Goal: Task Accomplishment & Management: Manage account settings

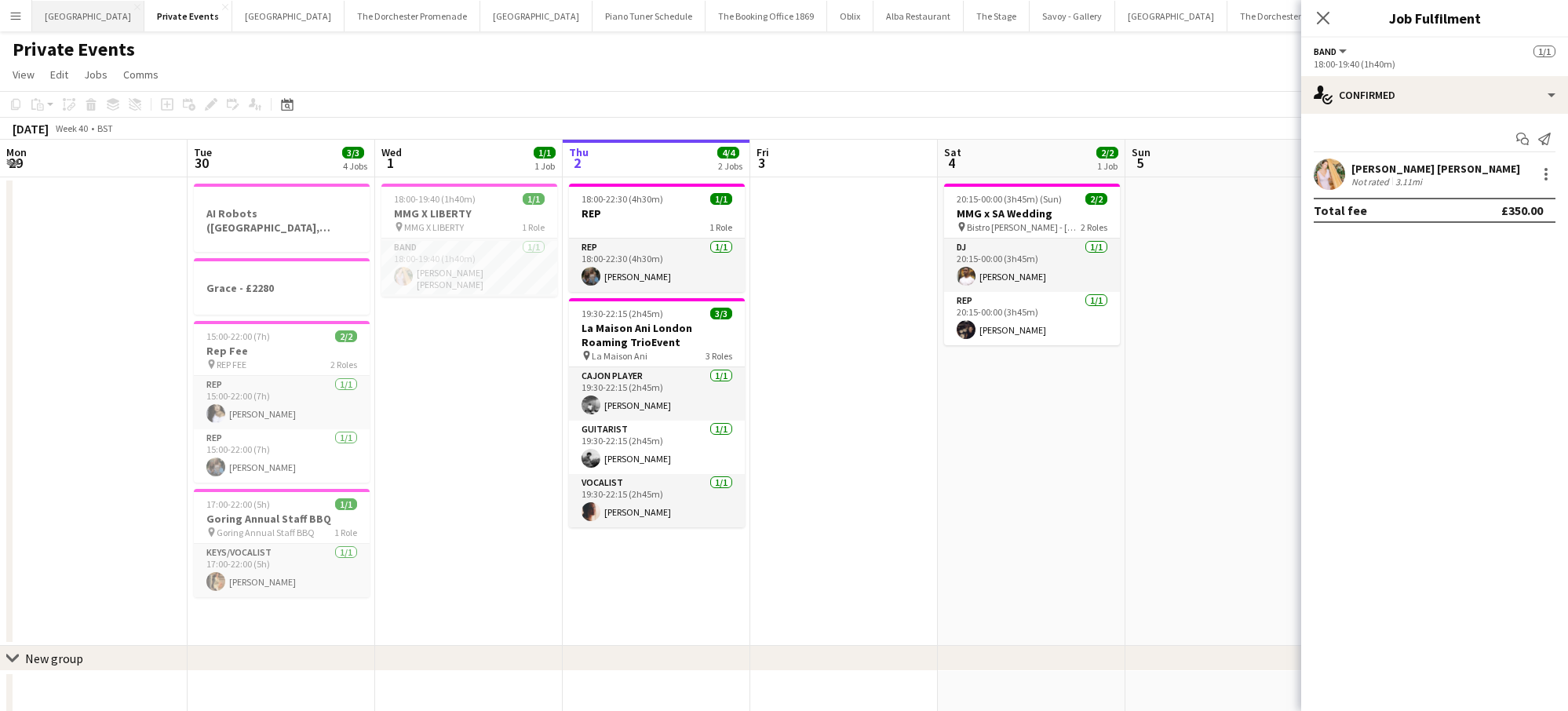
scroll to position [0, 376]
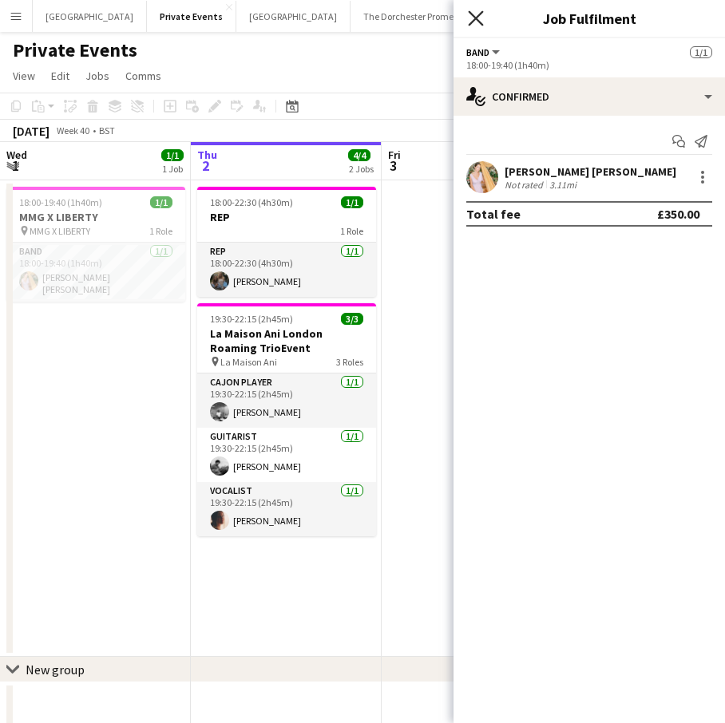
click at [470, 11] on icon "Close pop-in" at bounding box center [475, 17] width 15 height 15
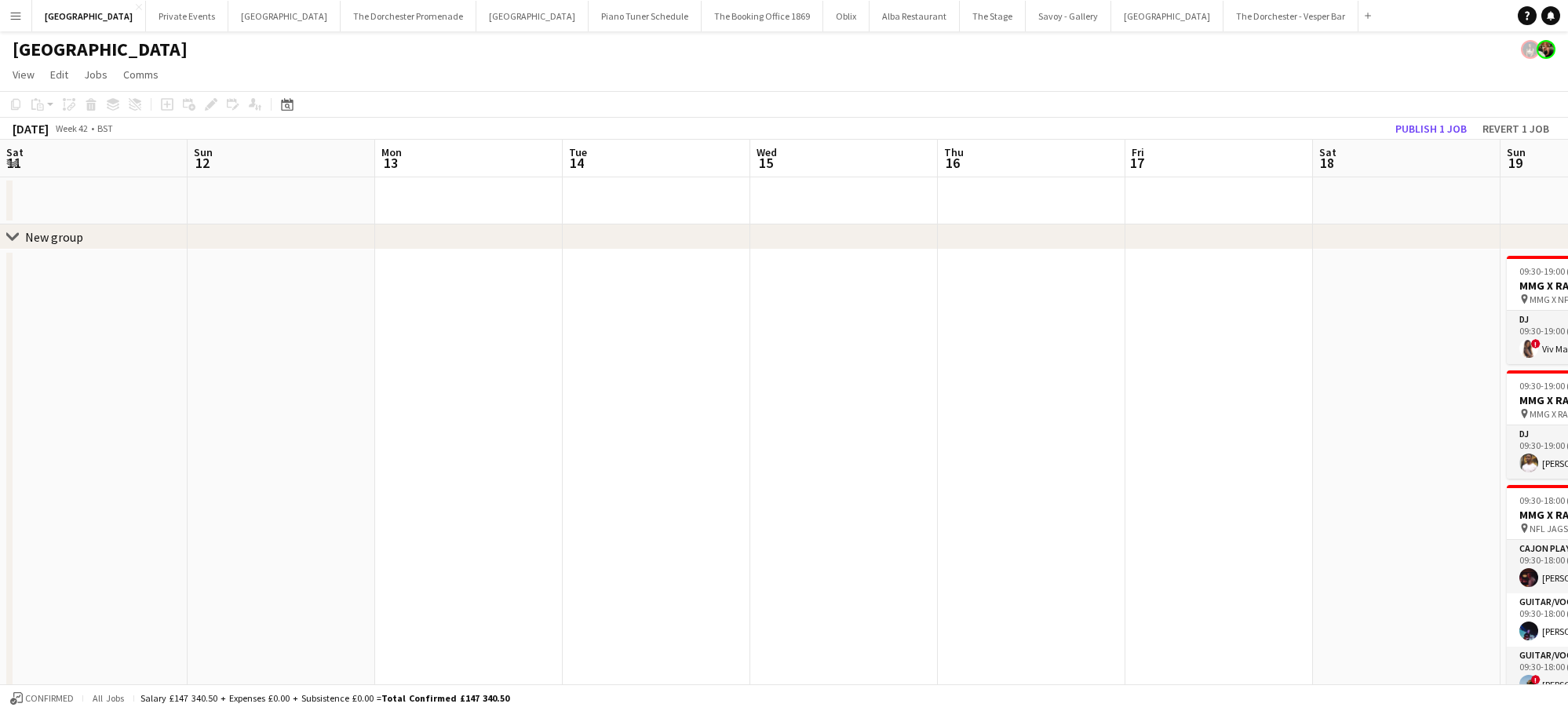
scroll to position [0, 539]
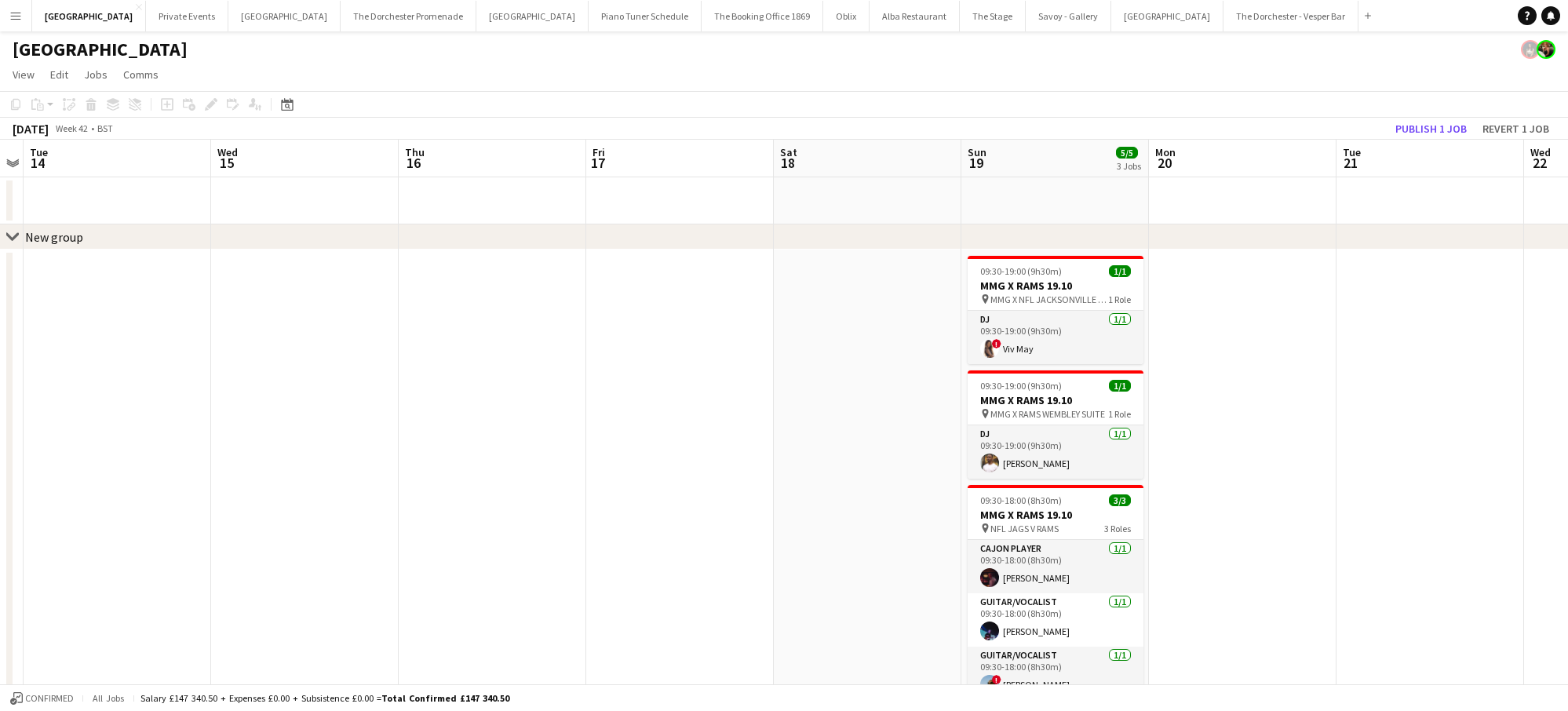
click at [18, 22] on button "Menu" at bounding box center [16, 16] width 31 height 31
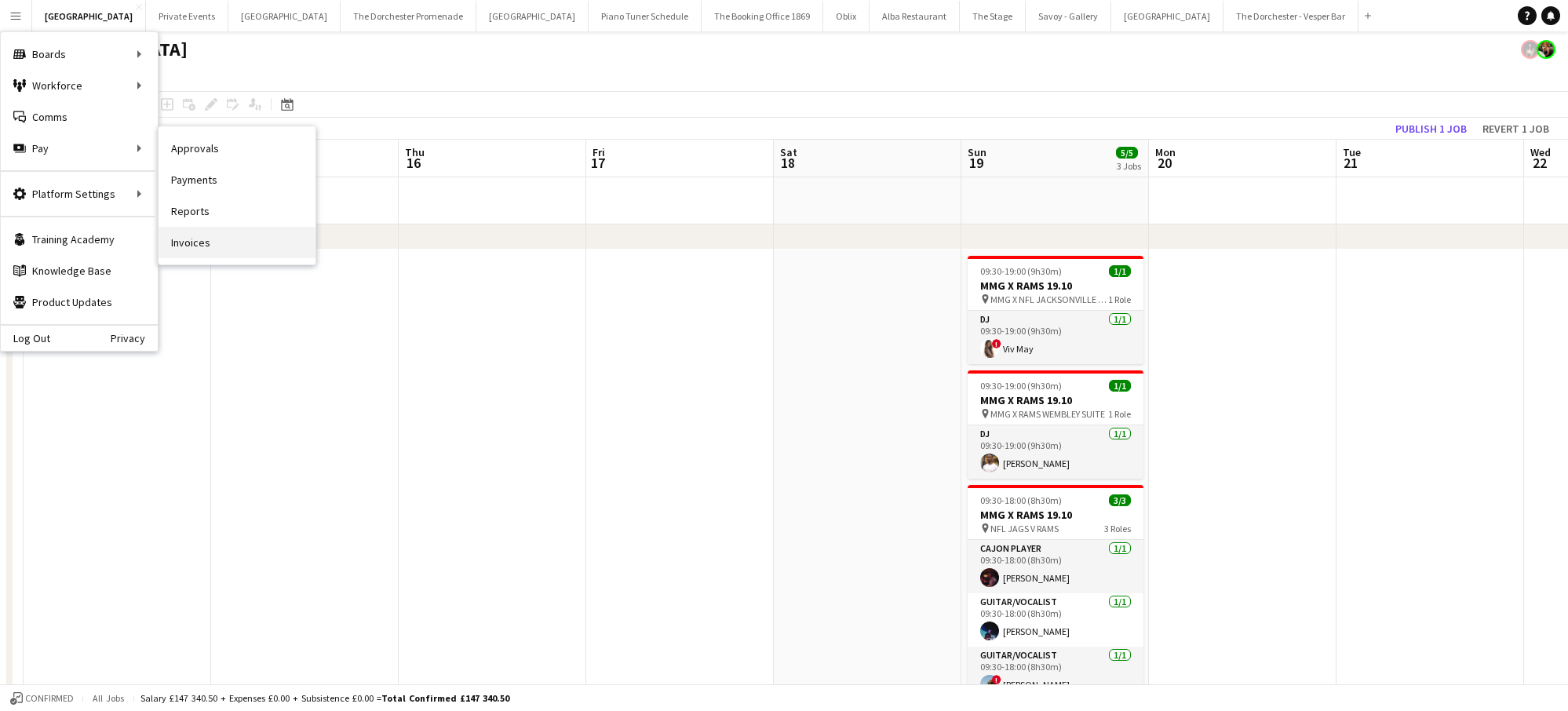
click at [183, 239] on link "Invoices" at bounding box center [237, 243] width 157 height 31
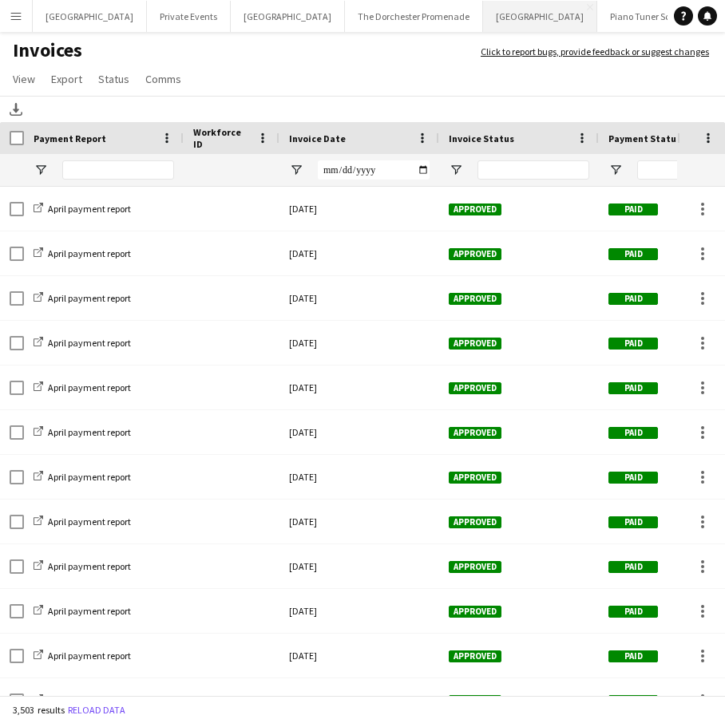
click at [483, 26] on button "NYX Hotel Close" at bounding box center [540, 16] width 114 height 31
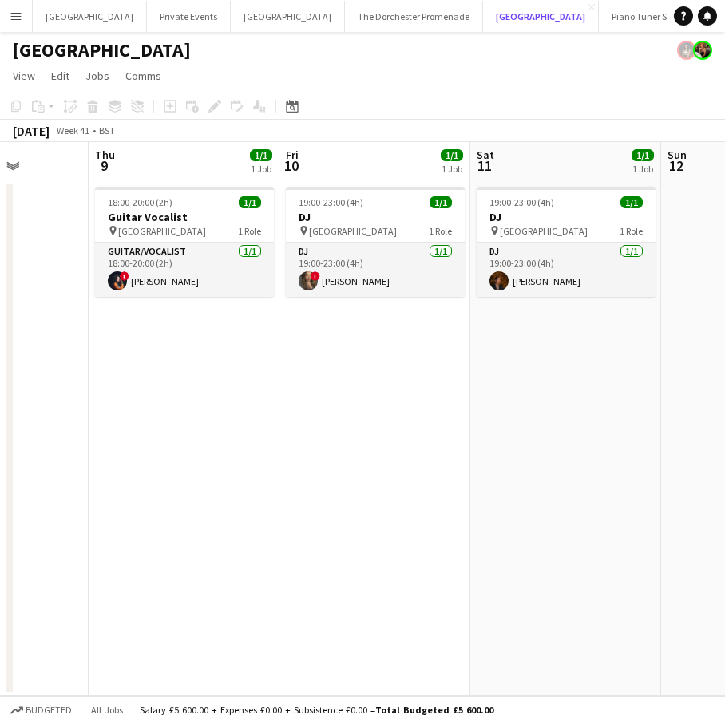
scroll to position [0, 489]
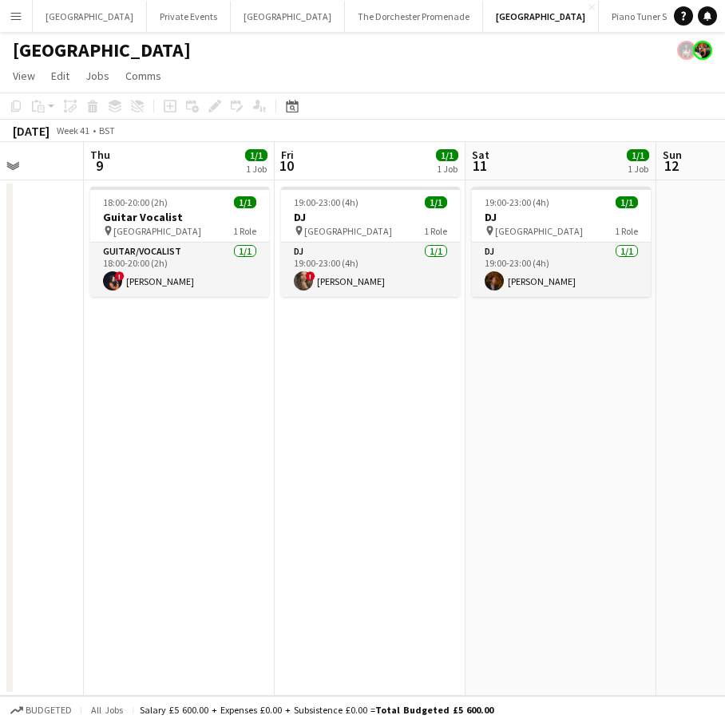
click at [14, 25] on button "Menu" at bounding box center [16, 16] width 32 height 32
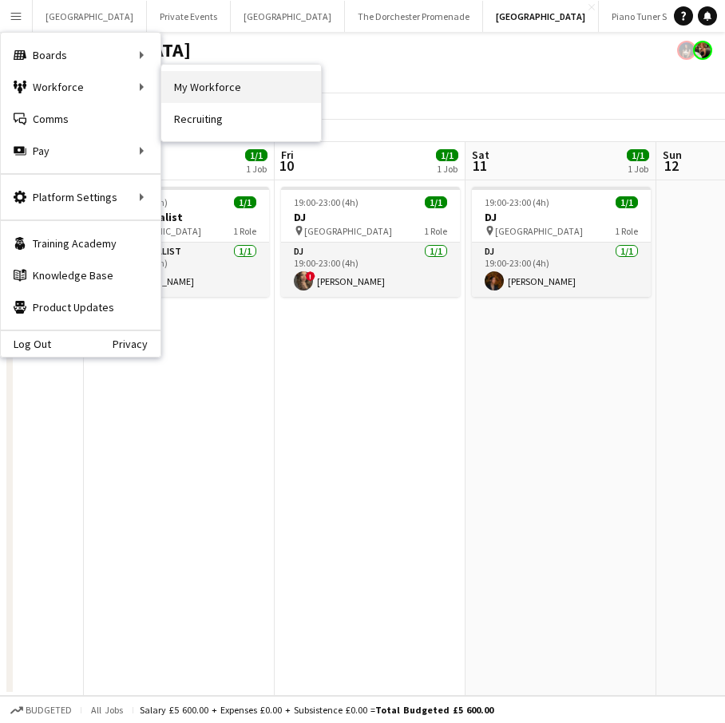
click at [188, 85] on link "My Workforce" at bounding box center [241, 87] width 160 height 32
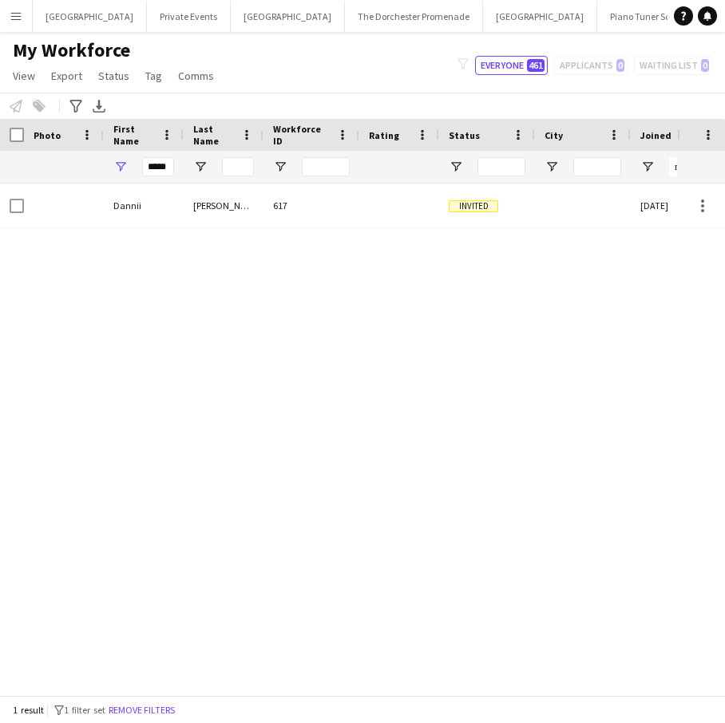
click at [17, 24] on button "Menu" at bounding box center [16, 16] width 32 height 32
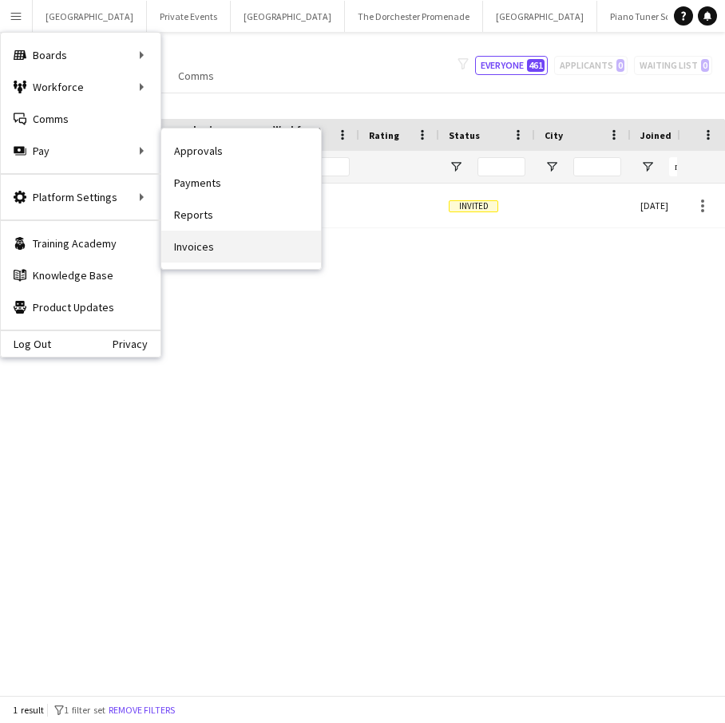
click at [211, 252] on link "Invoices" at bounding box center [241, 247] width 160 height 32
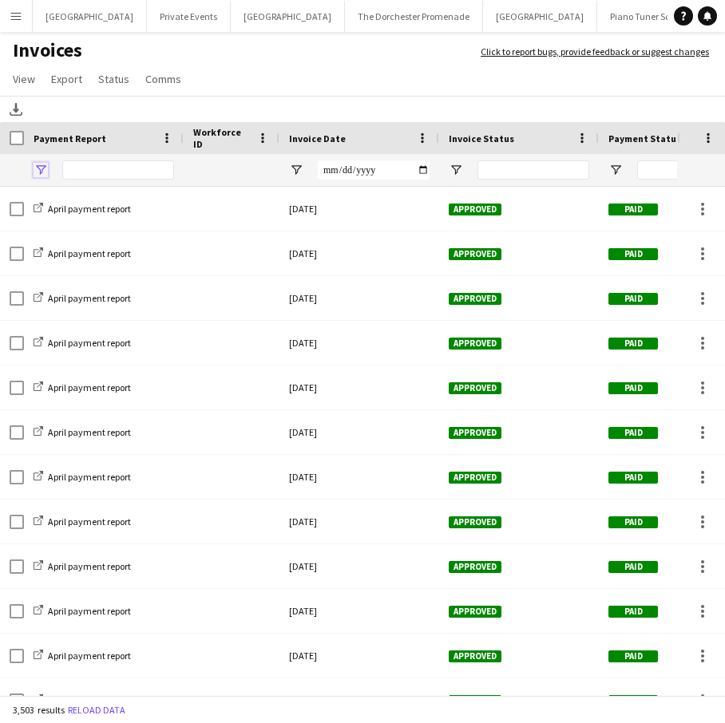
click at [41, 164] on span "Open Filter Menu" at bounding box center [41, 170] width 14 height 14
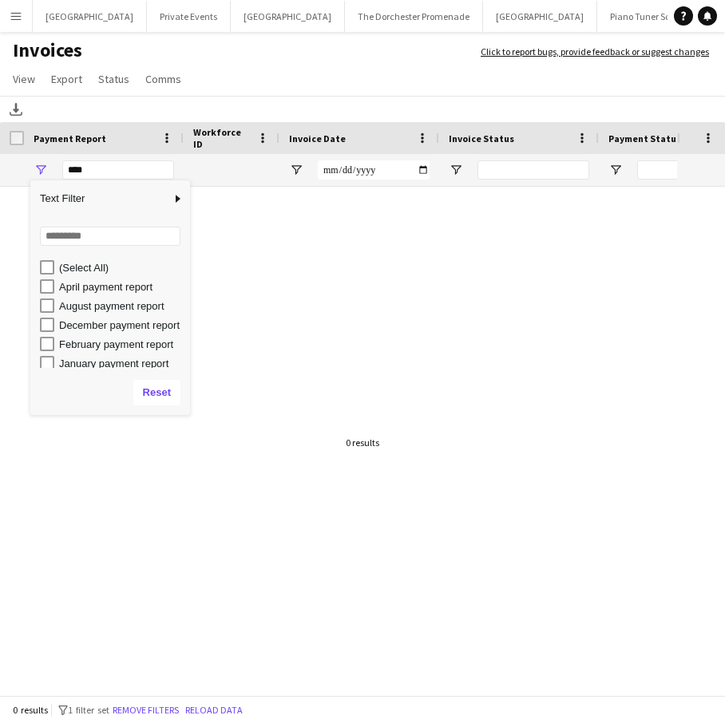
scroll to position [139, 0]
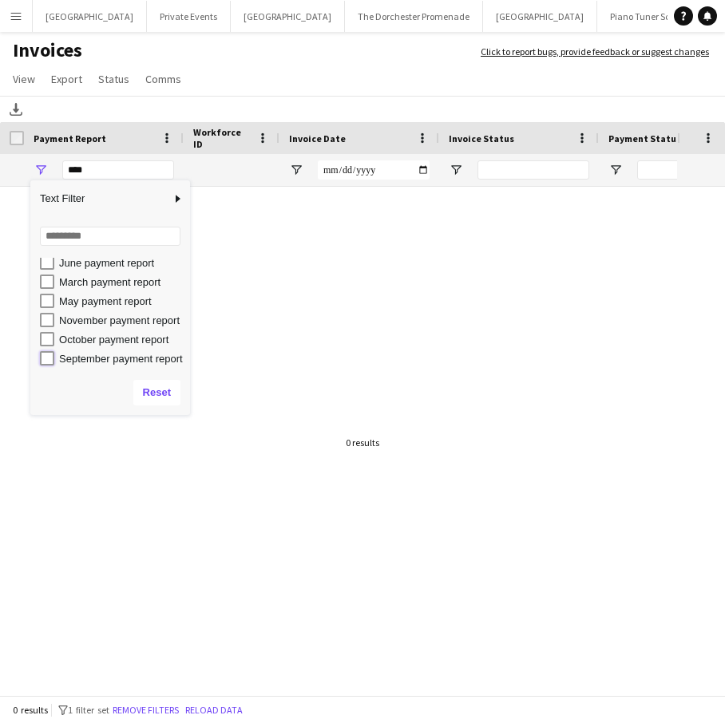
type input "**********"
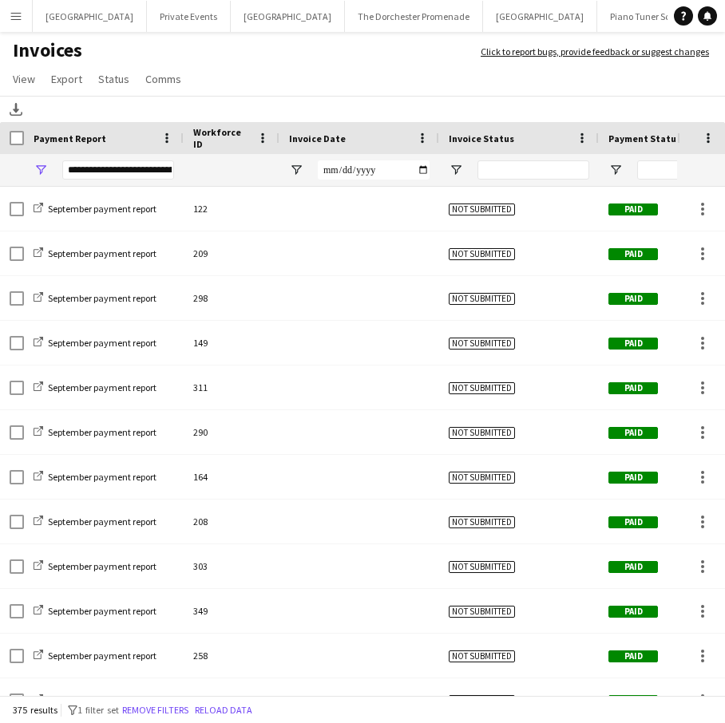
click at [344, 99] on div "Download" at bounding box center [362, 109] width 725 height 26
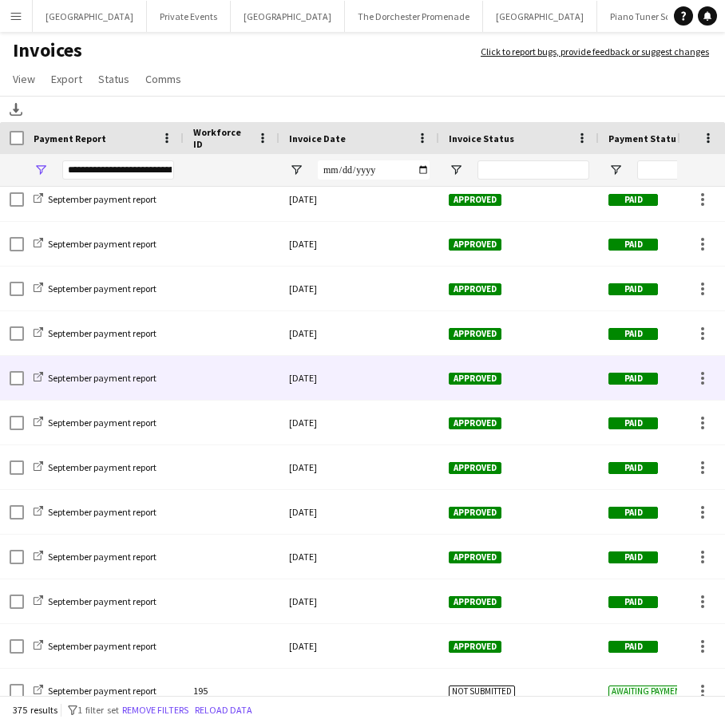
scroll to position [12222, 0]
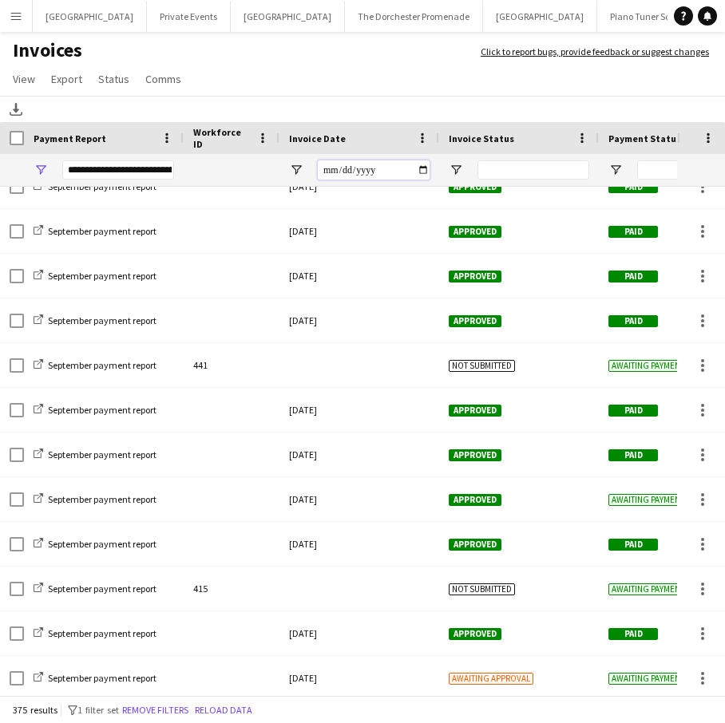
click at [426, 171] on input "Invoice Date Filter Input" at bounding box center [374, 169] width 112 height 19
type input "**********"
type input "***"
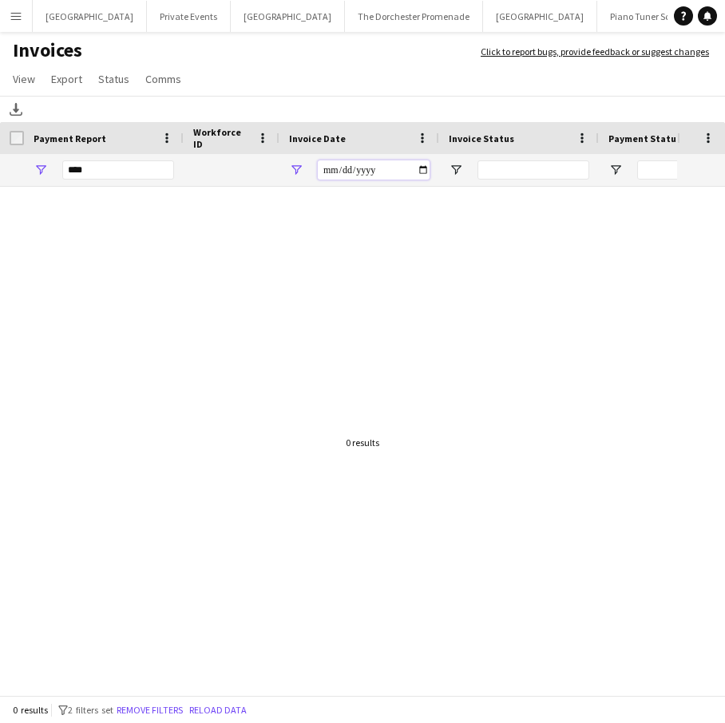
type input "**********"
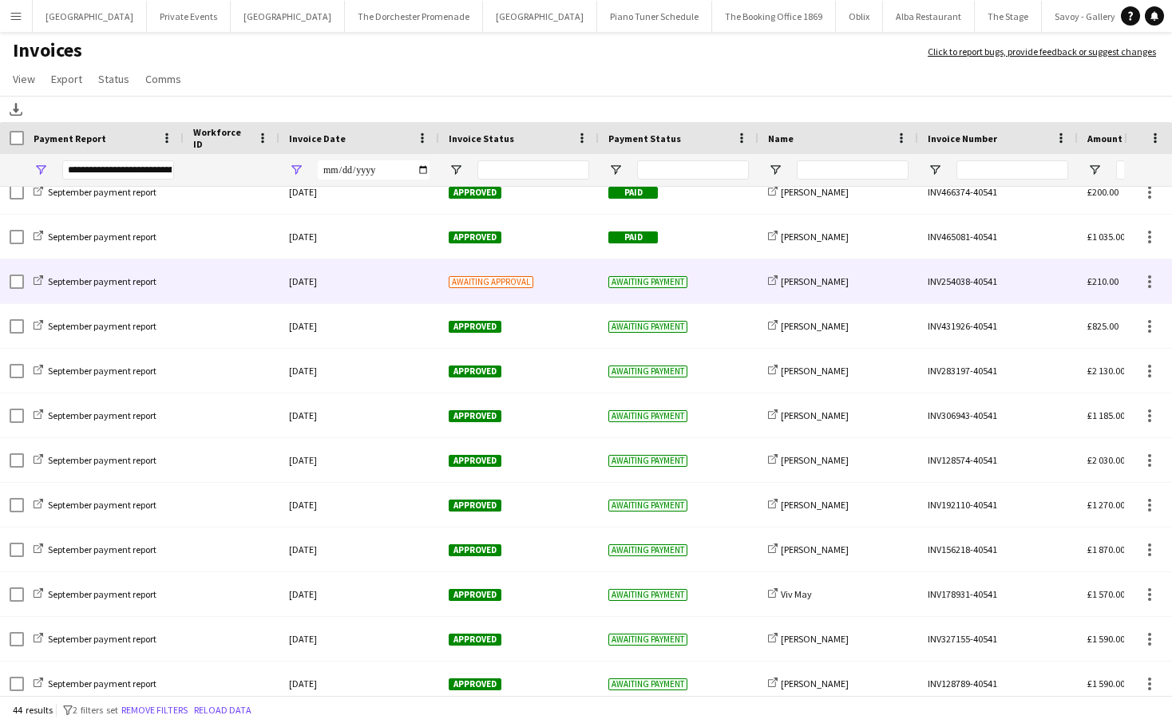
click at [227, 285] on div at bounding box center [232, 281] width 96 height 44
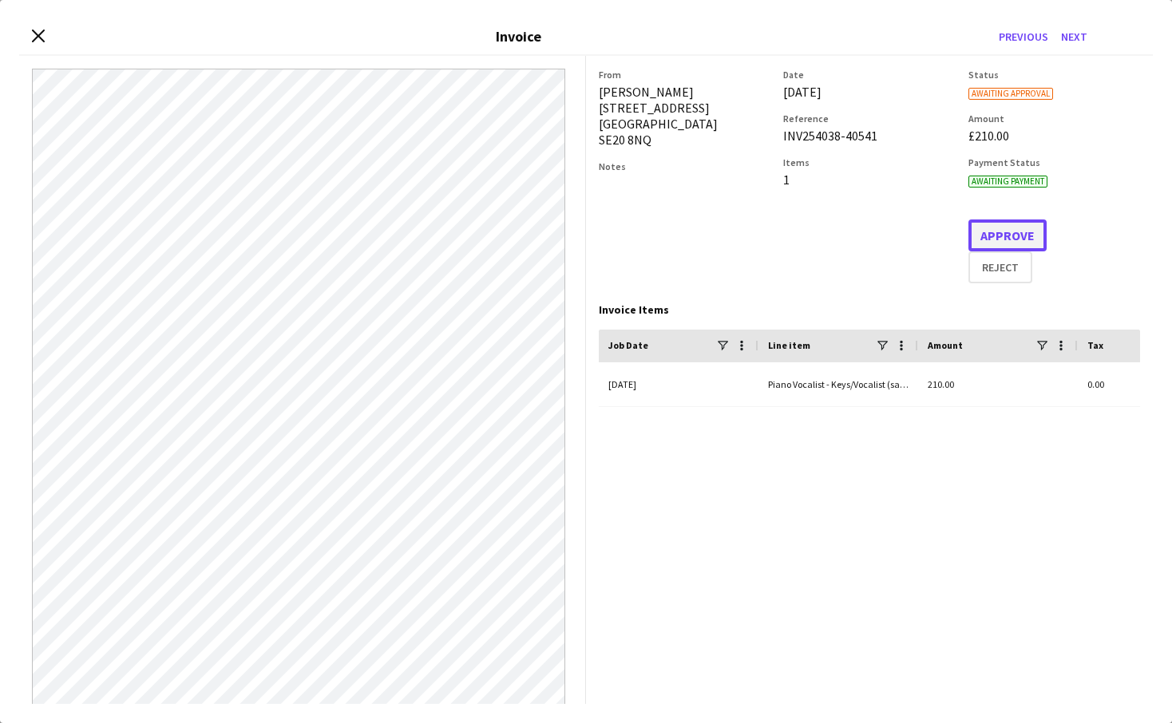
click at [987, 224] on button "Approve" at bounding box center [1007, 236] width 78 height 32
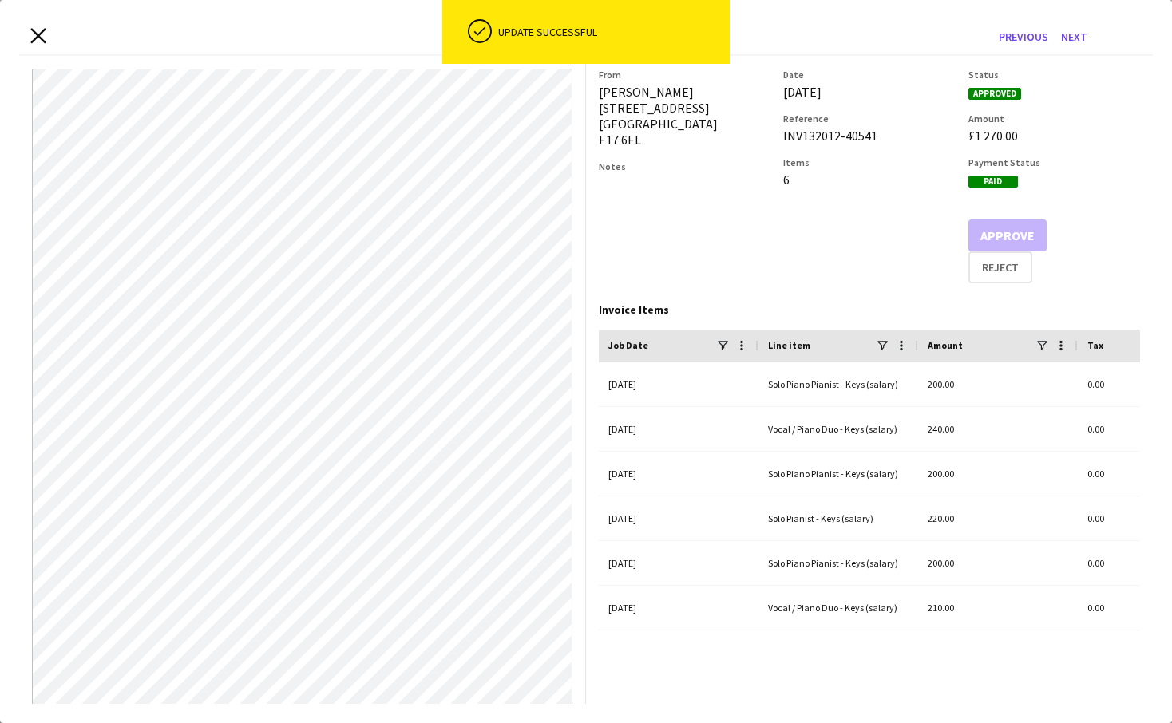
click at [38, 38] on icon "Close invoice dialog" at bounding box center [37, 35] width 15 height 15
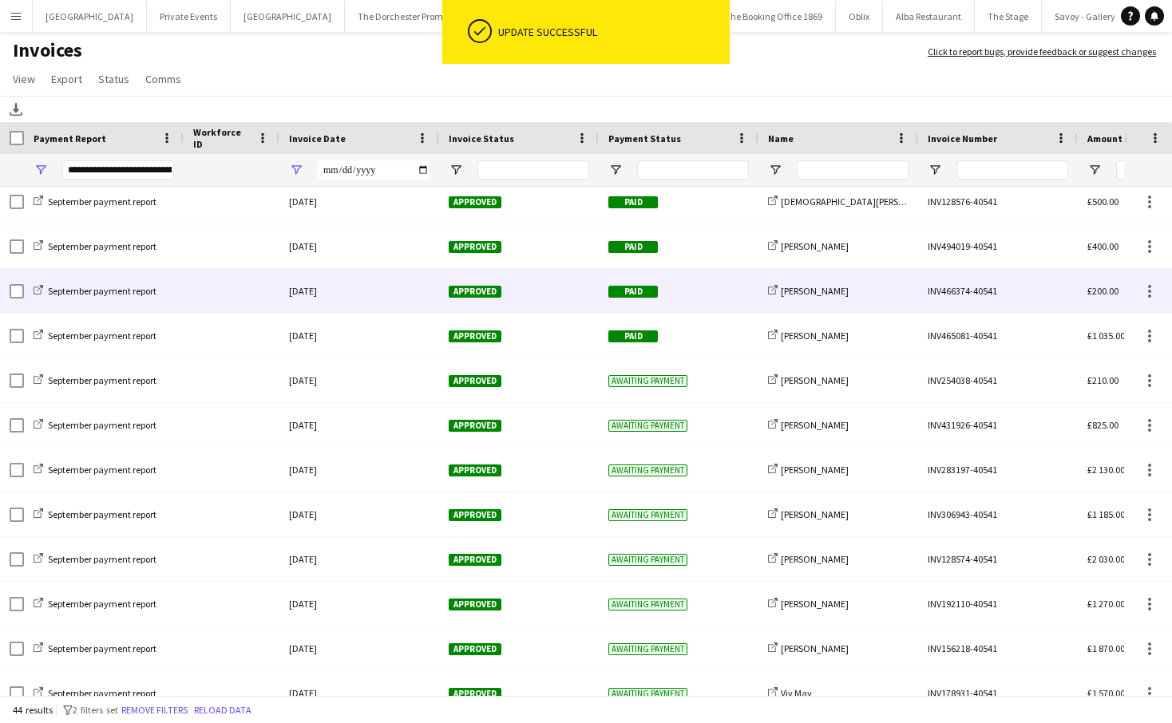
scroll to position [545, 0]
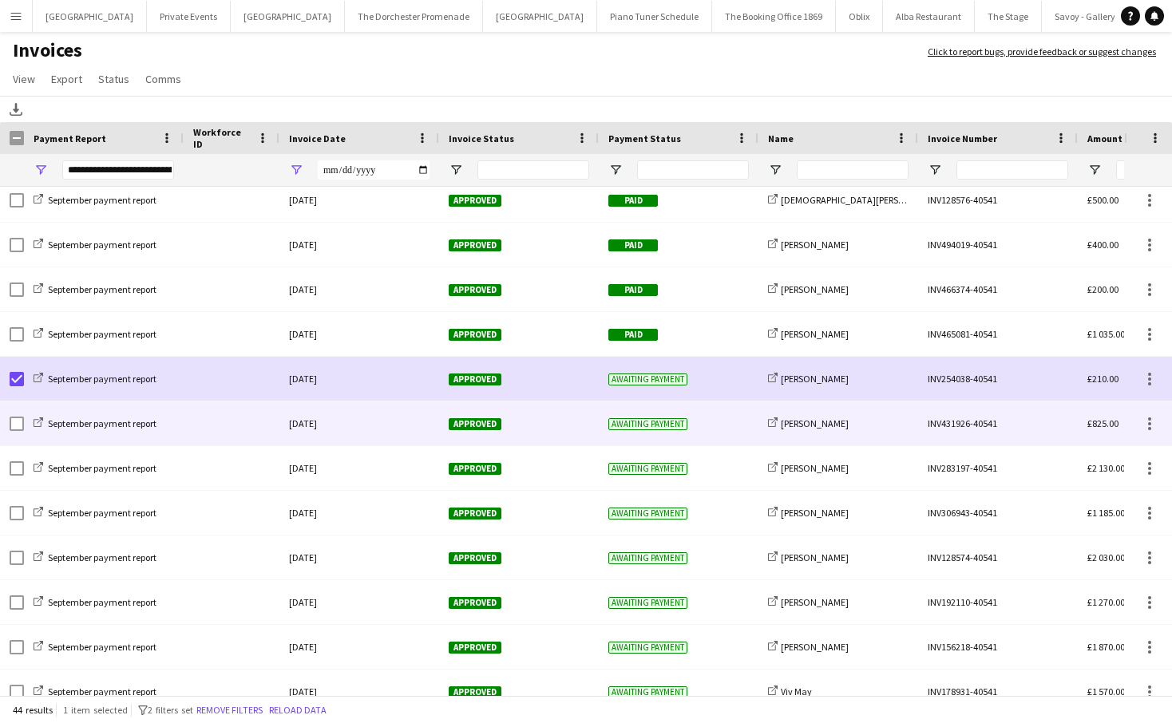
click at [232, 426] on div at bounding box center [232, 424] width 96 height 44
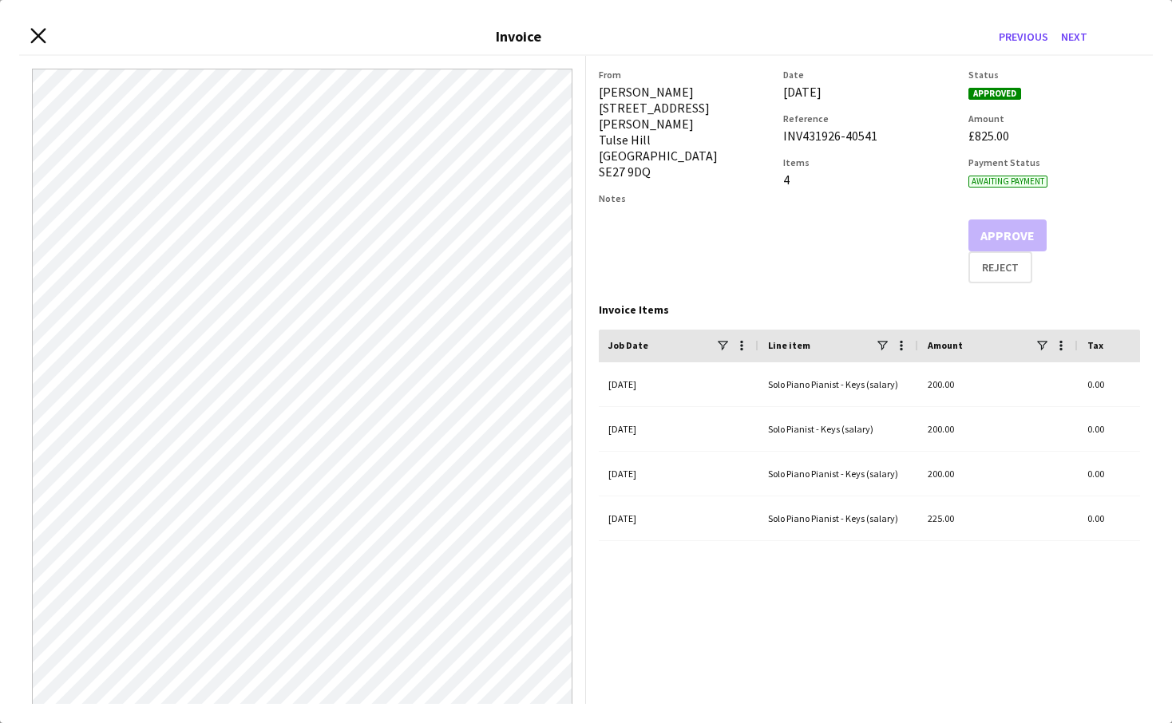
click at [44, 38] on icon "Close invoice dialog" at bounding box center [37, 35] width 15 height 15
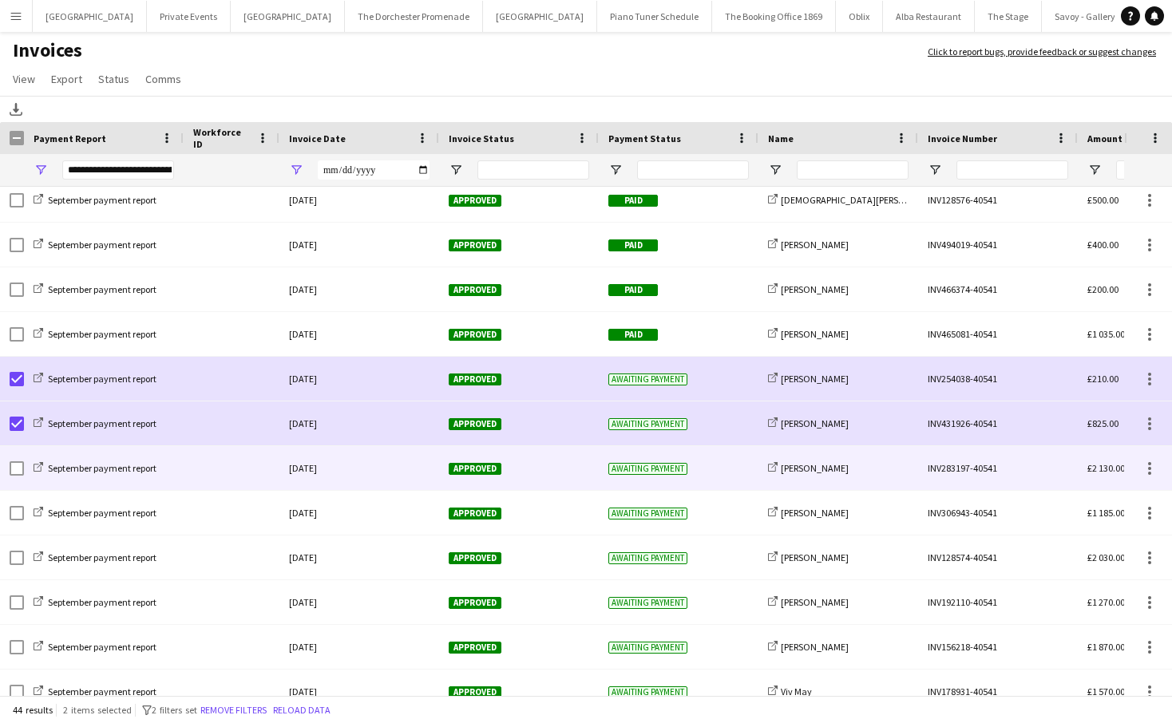
click at [232, 481] on div at bounding box center [232, 468] width 96 height 44
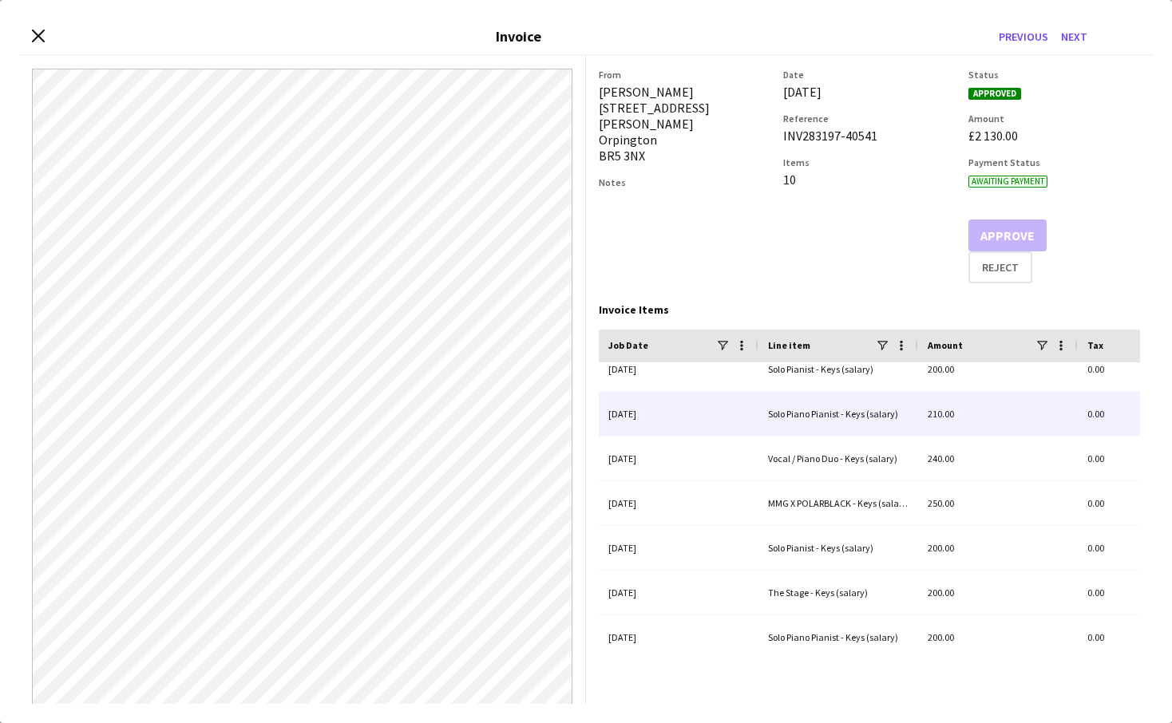
scroll to position [160, 0]
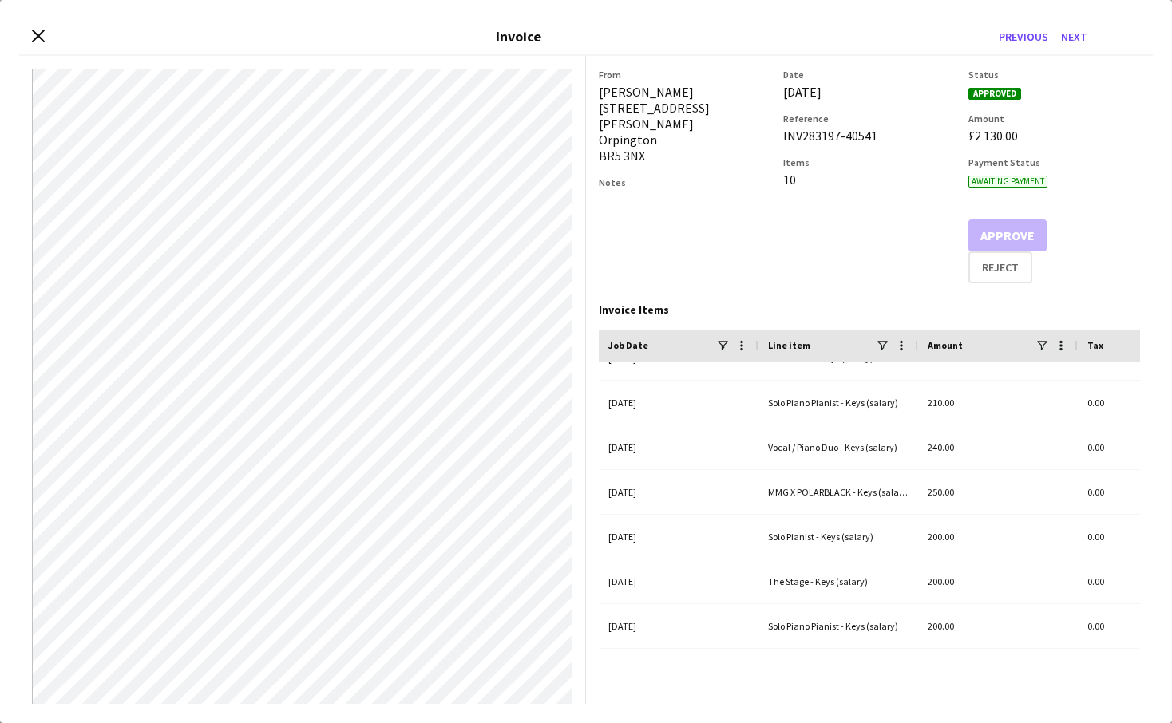
click at [27, 40] on div "Close invoice dialog Invoice Previous Next" at bounding box center [586, 37] width 1134 height 37
click at [34, 35] on icon "Close invoice dialog" at bounding box center [37, 35] width 15 height 15
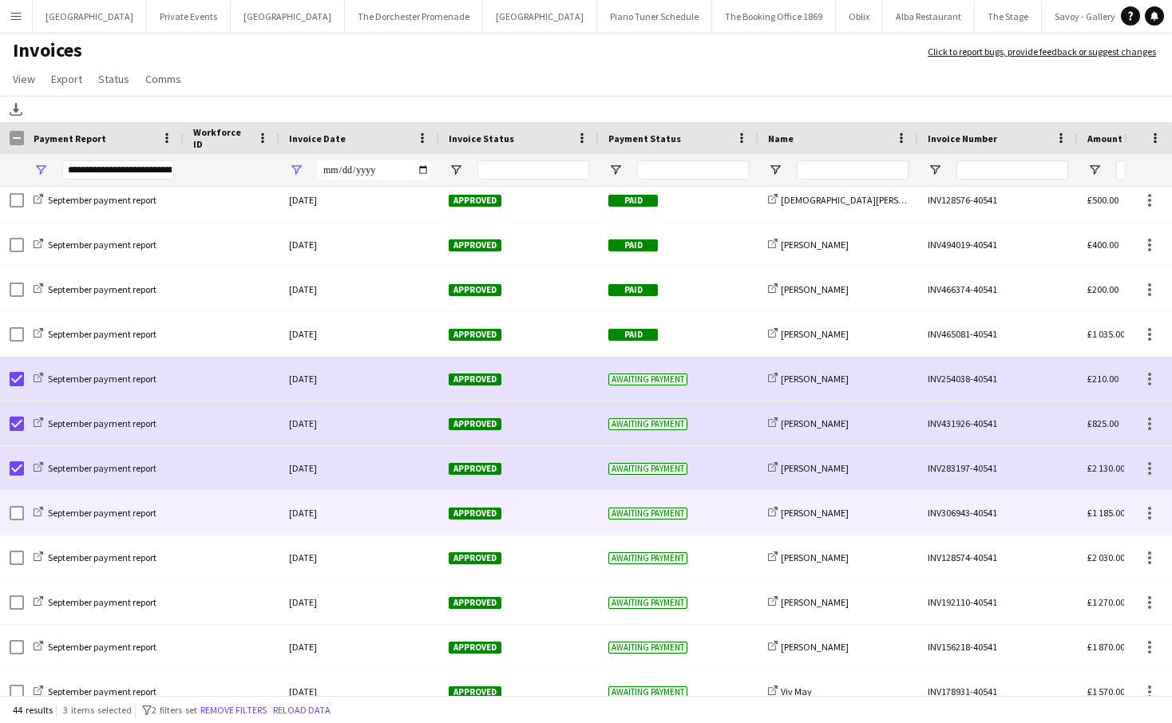
click at [176, 520] on div "September payment report" at bounding box center [104, 513] width 160 height 44
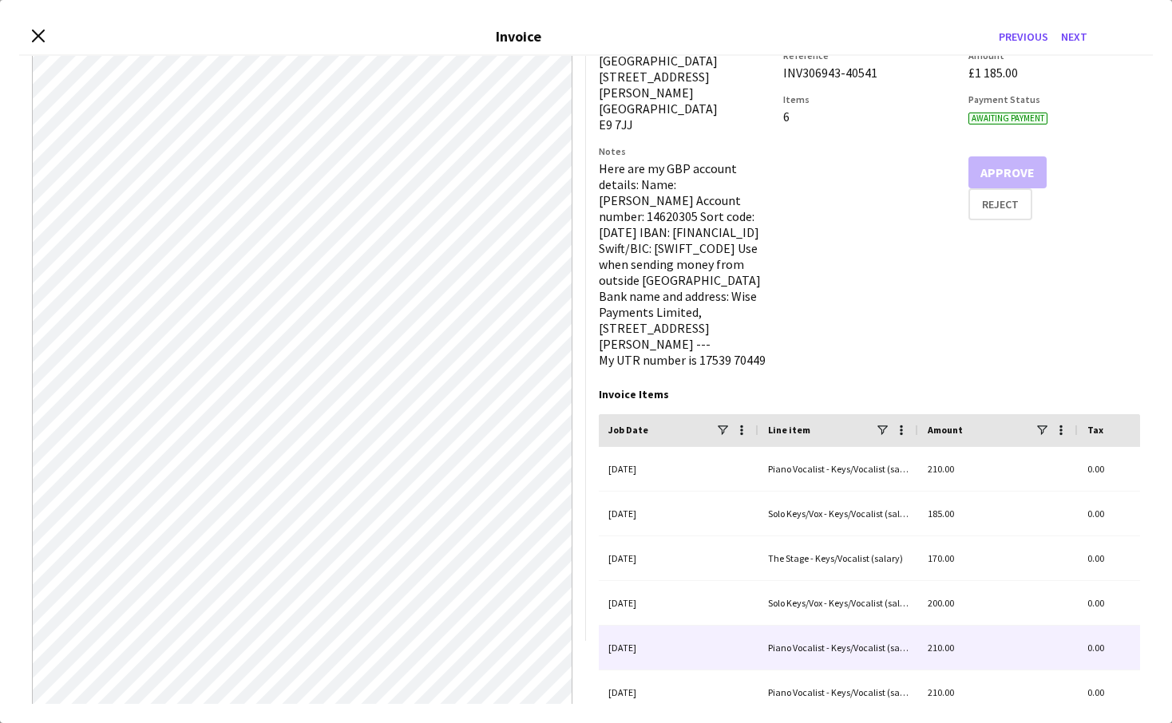
scroll to position [0, 0]
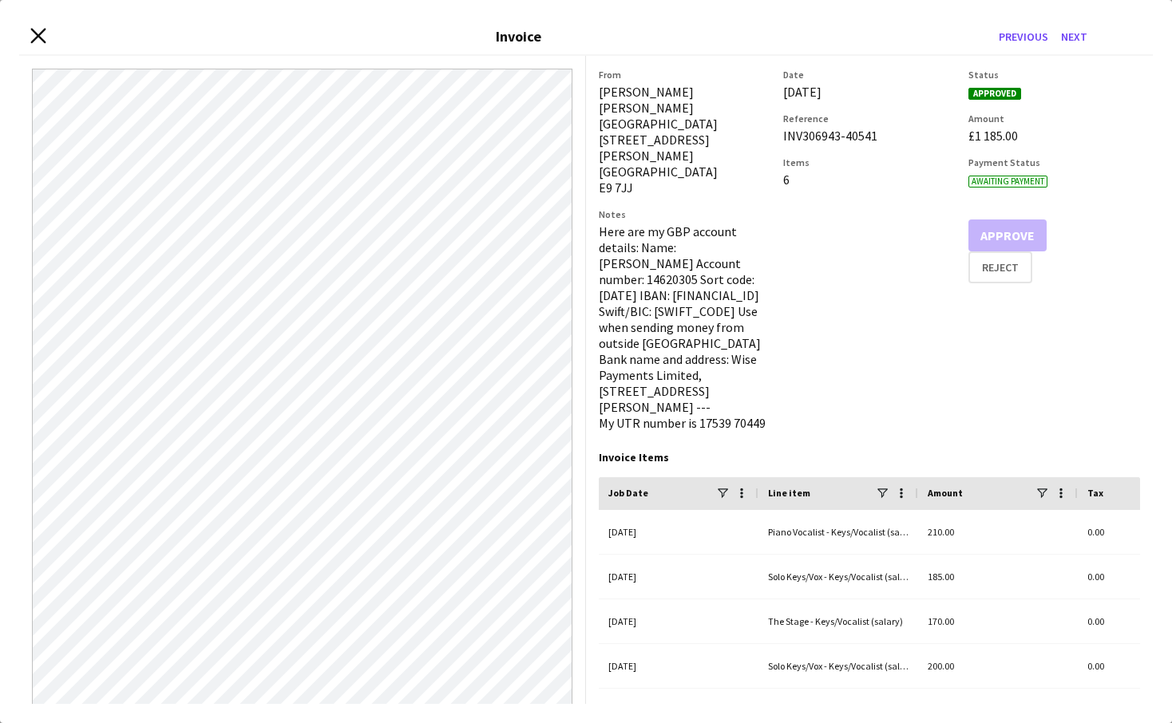
click at [39, 42] on icon "Close invoice dialog" at bounding box center [37, 35] width 15 height 15
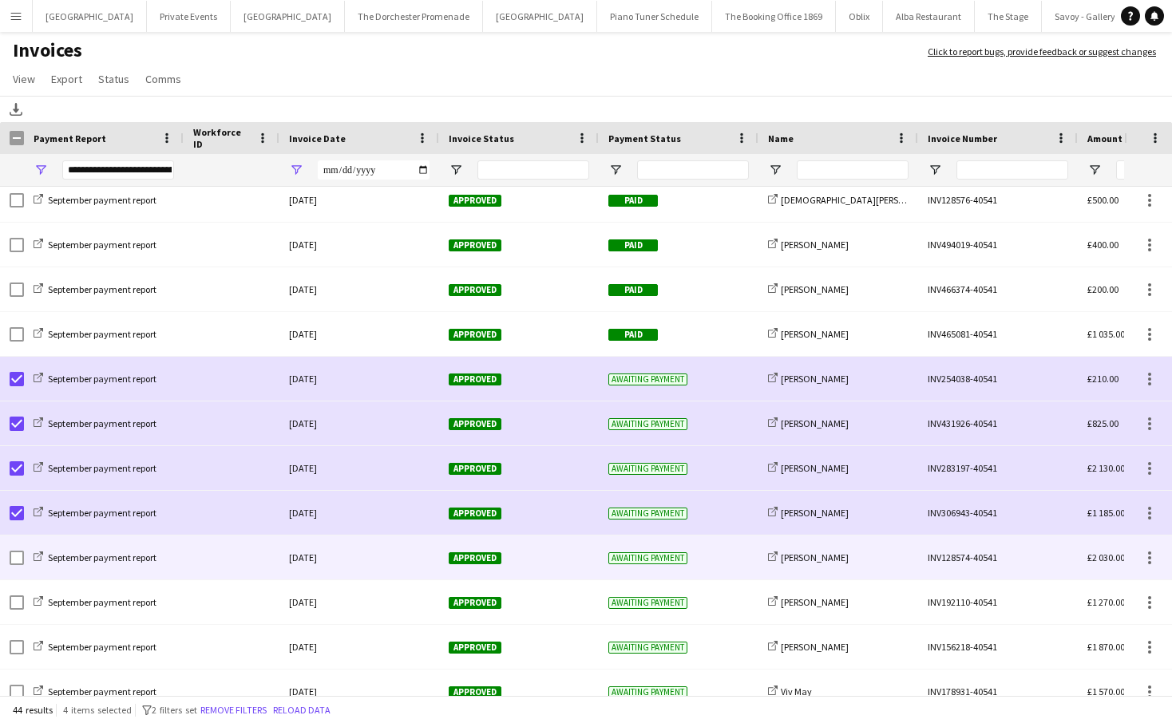
click at [201, 558] on div at bounding box center [232, 558] width 96 height 44
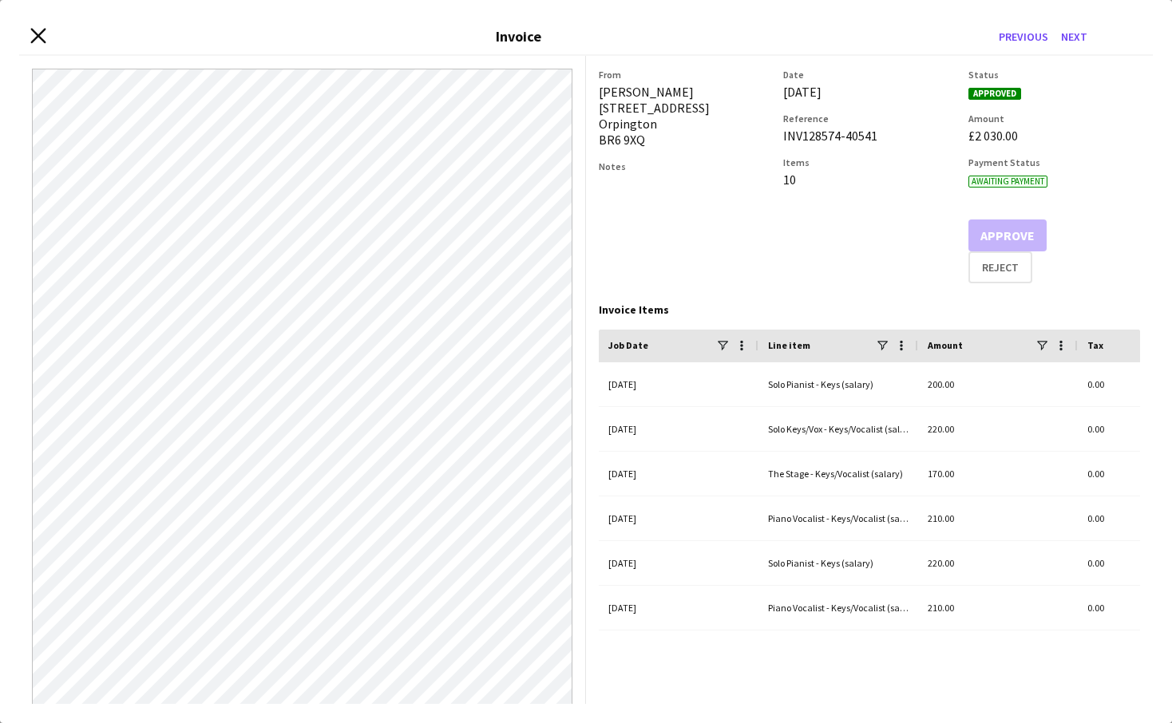
click at [41, 37] on icon at bounding box center [37, 35] width 15 height 15
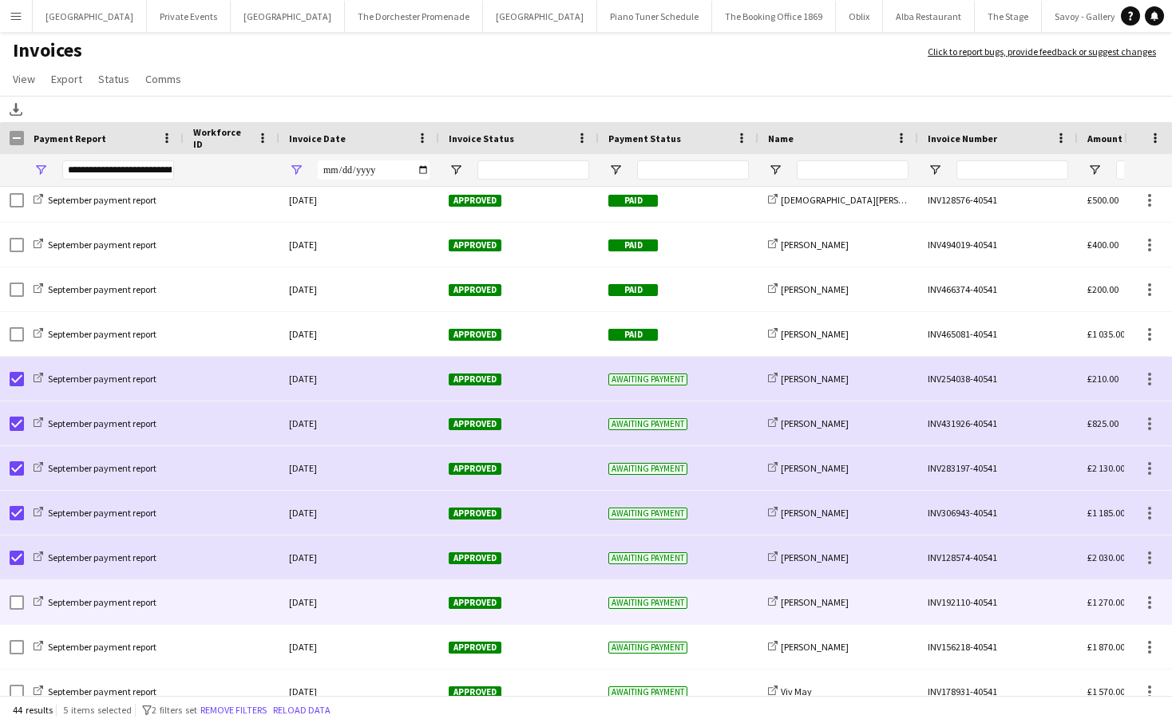
click at [249, 611] on div at bounding box center [232, 602] width 96 height 44
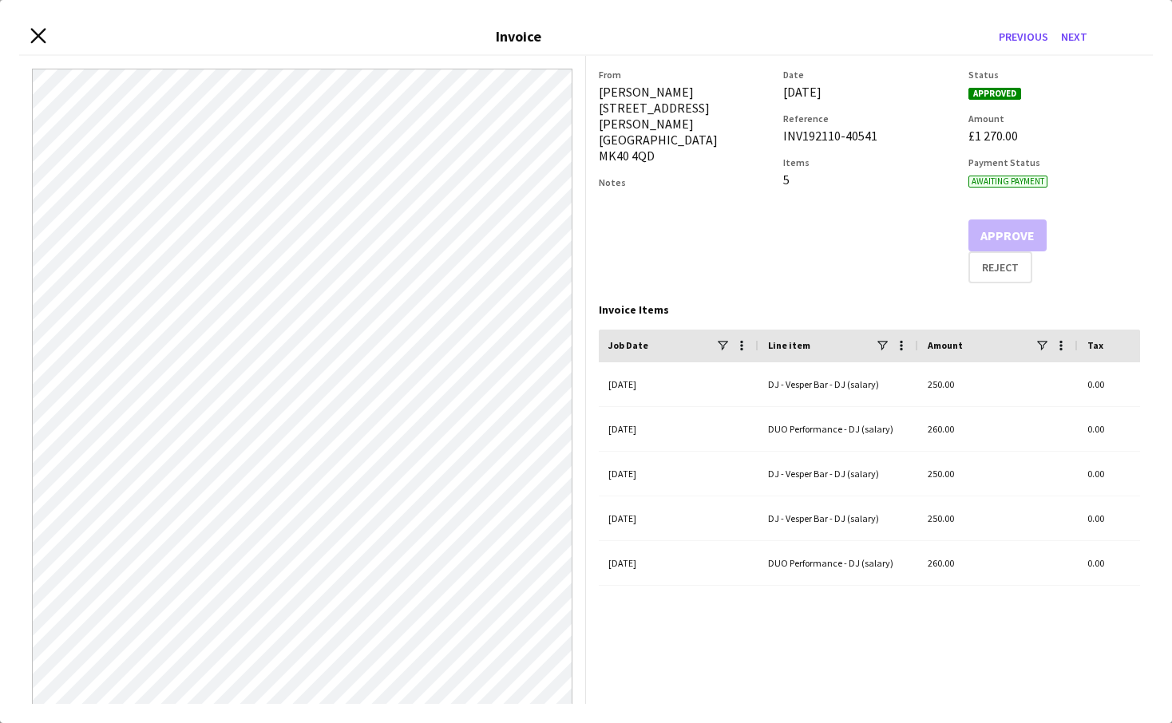
click at [43, 38] on icon "Close invoice dialog" at bounding box center [37, 35] width 15 height 15
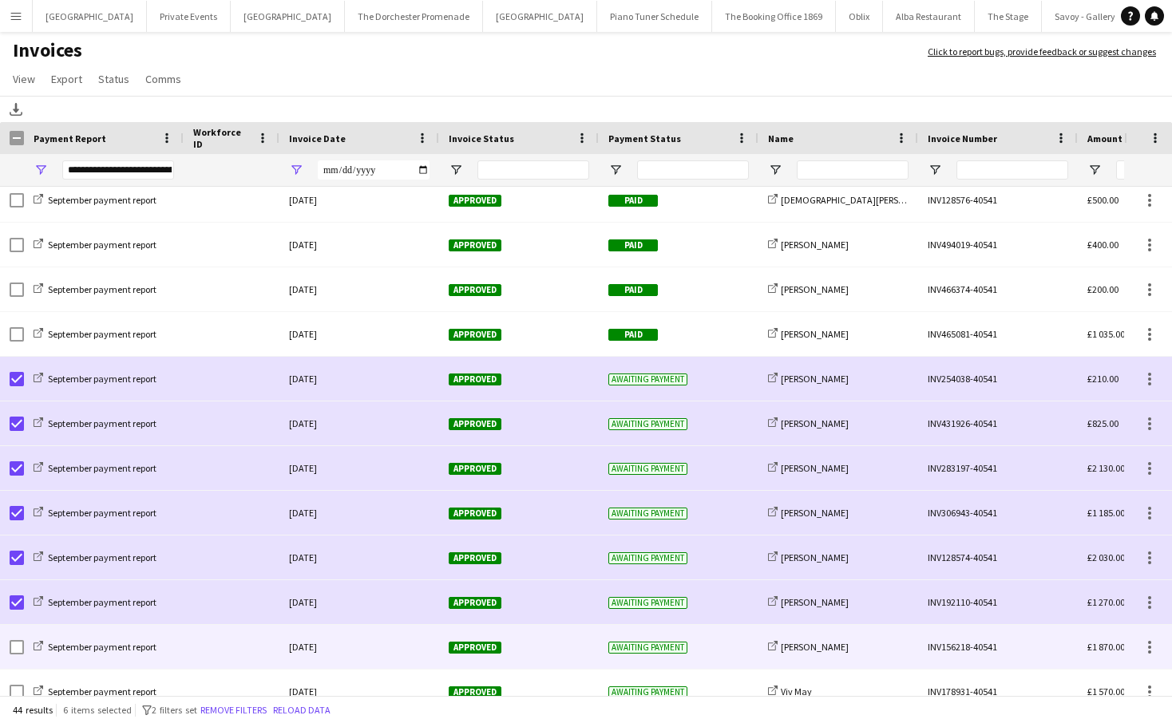
click at [200, 650] on div at bounding box center [232, 647] width 96 height 44
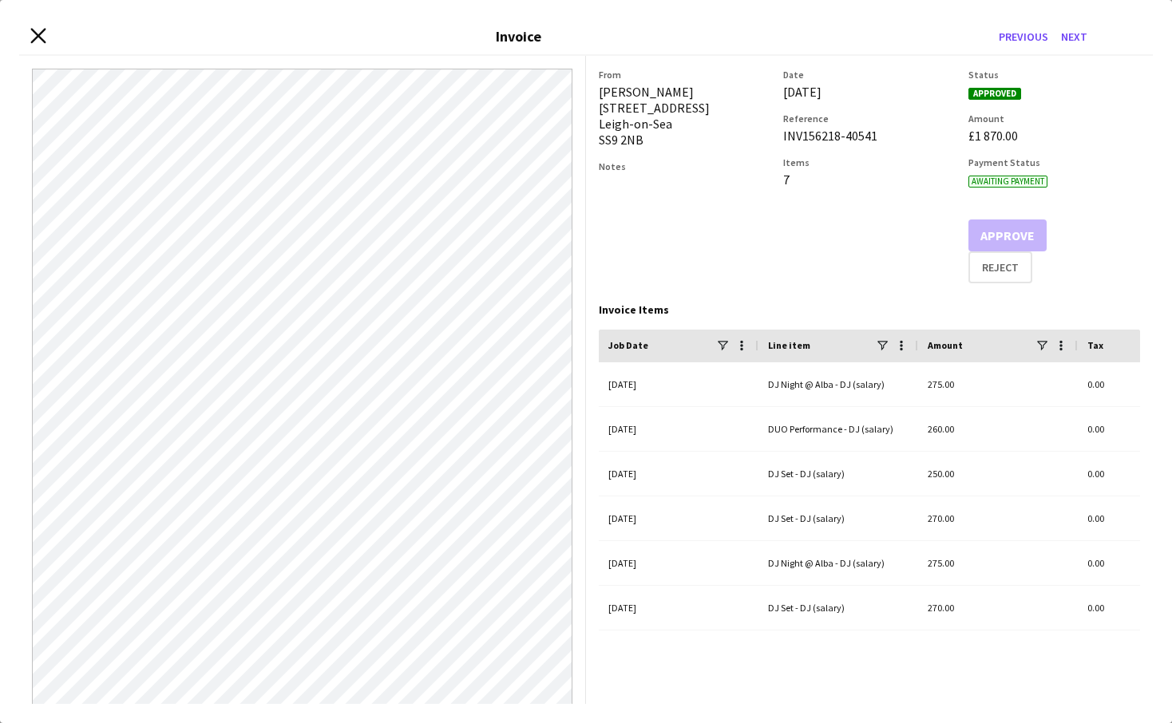
click at [40, 36] on icon at bounding box center [37, 35] width 15 height 15
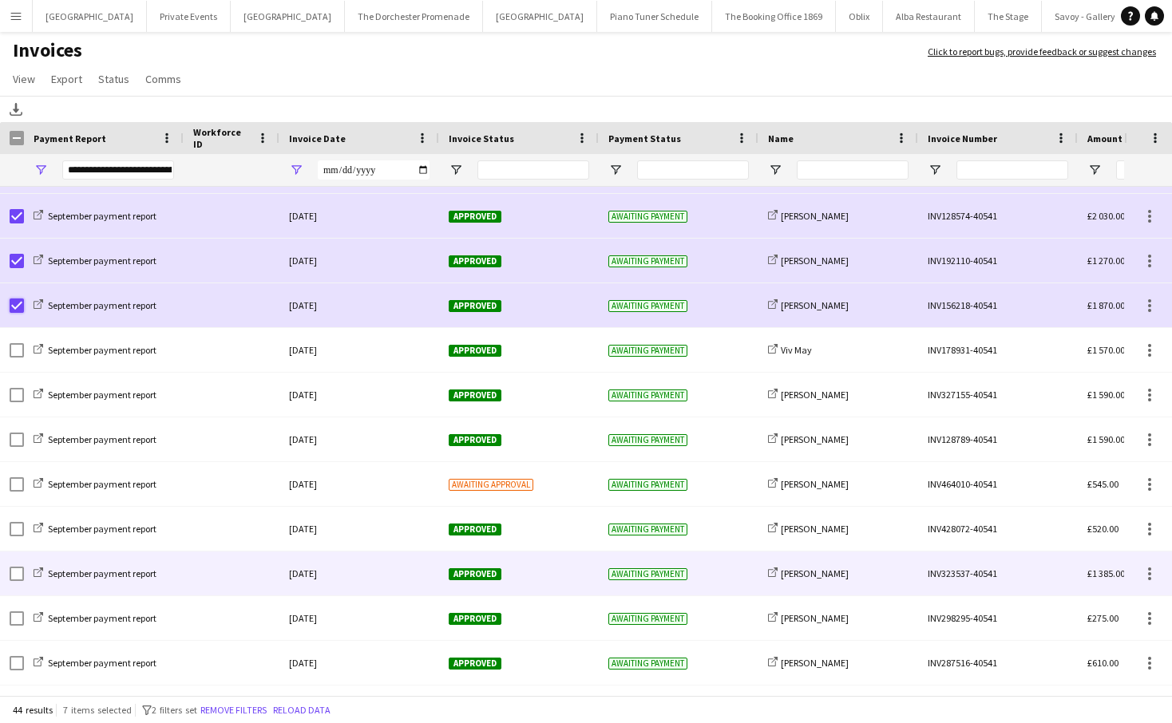
scroll to position [901, 0]
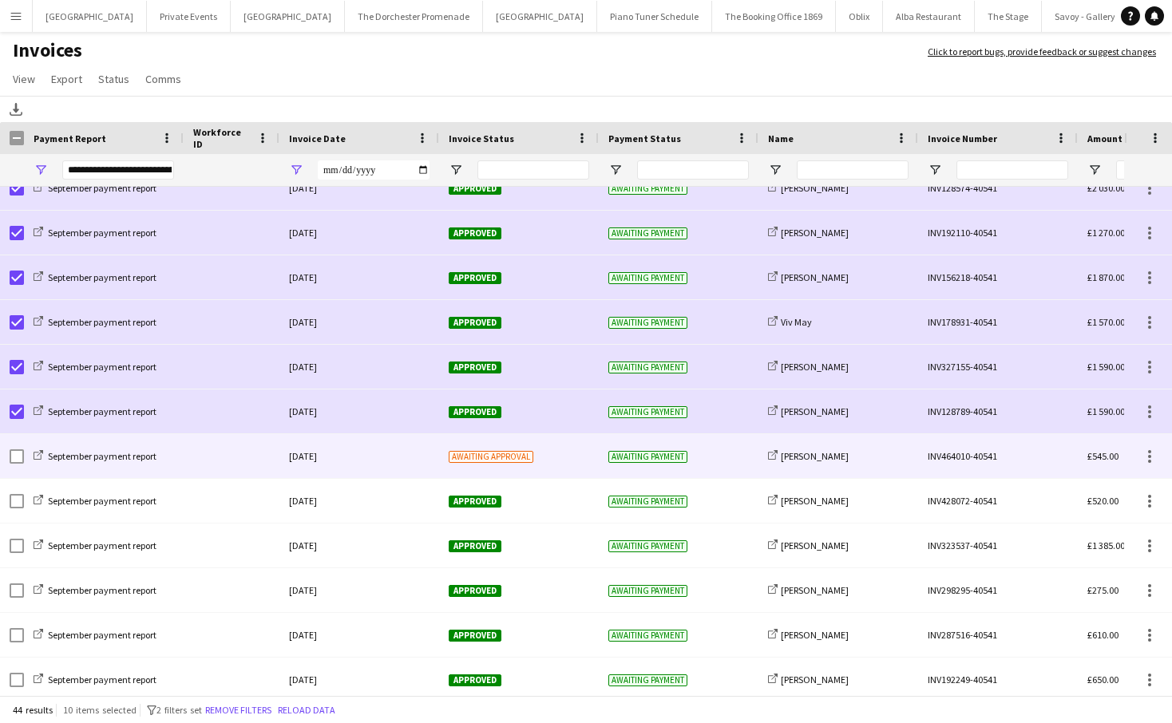
click at [228, 451] on div at bounding box center [232, 456] width 96 height 44
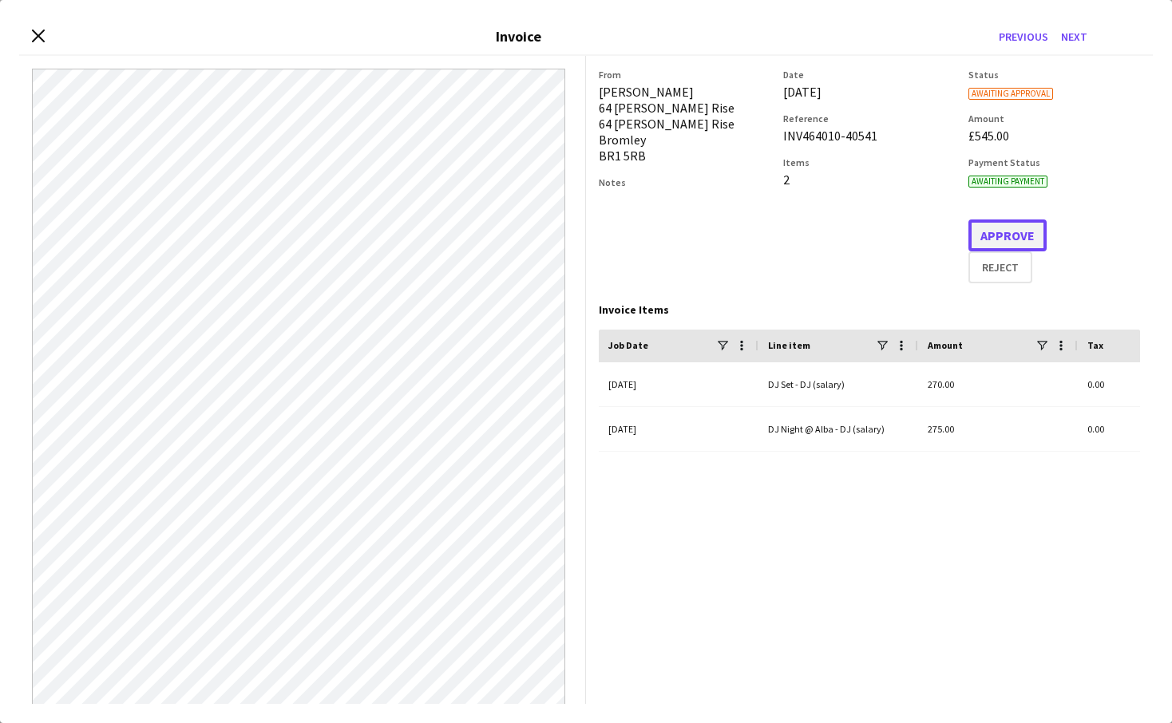
click at [1019, 224] on button "Approve" at bounding box center [1007, 236] width 78 height 32
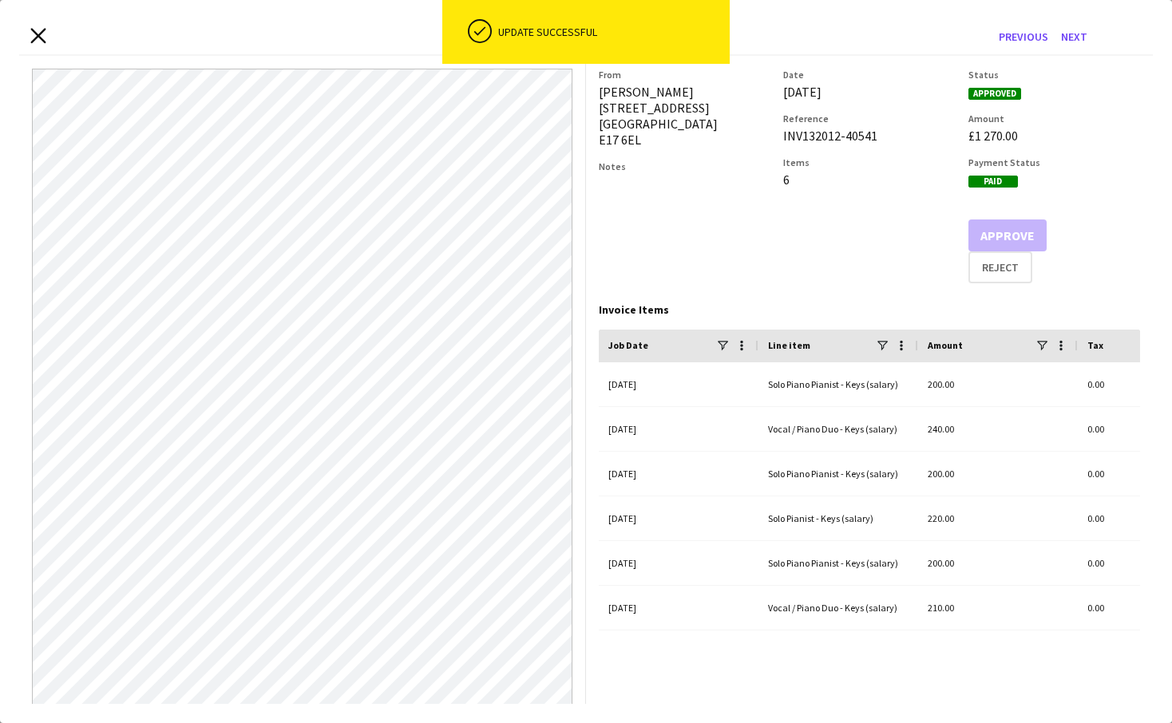
click at [46, 37] on icon "Close invoice dialog" at bounding box center [37, 35] width 15 height 15
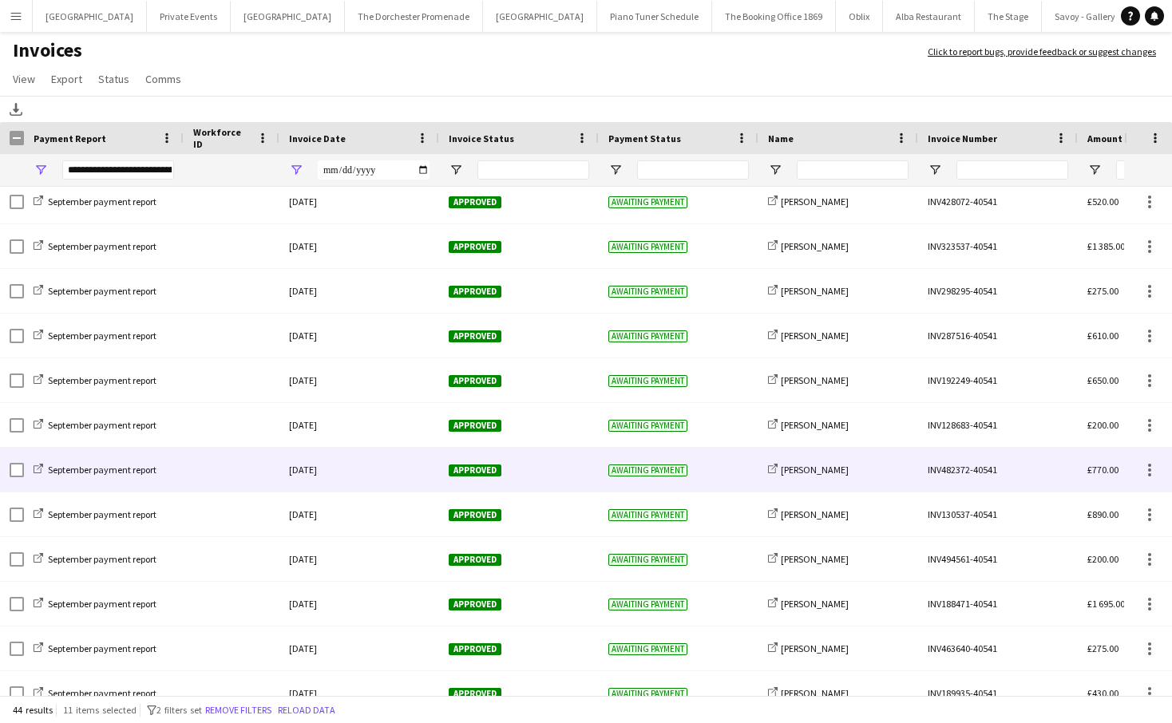
scroll to position [1422, 0]
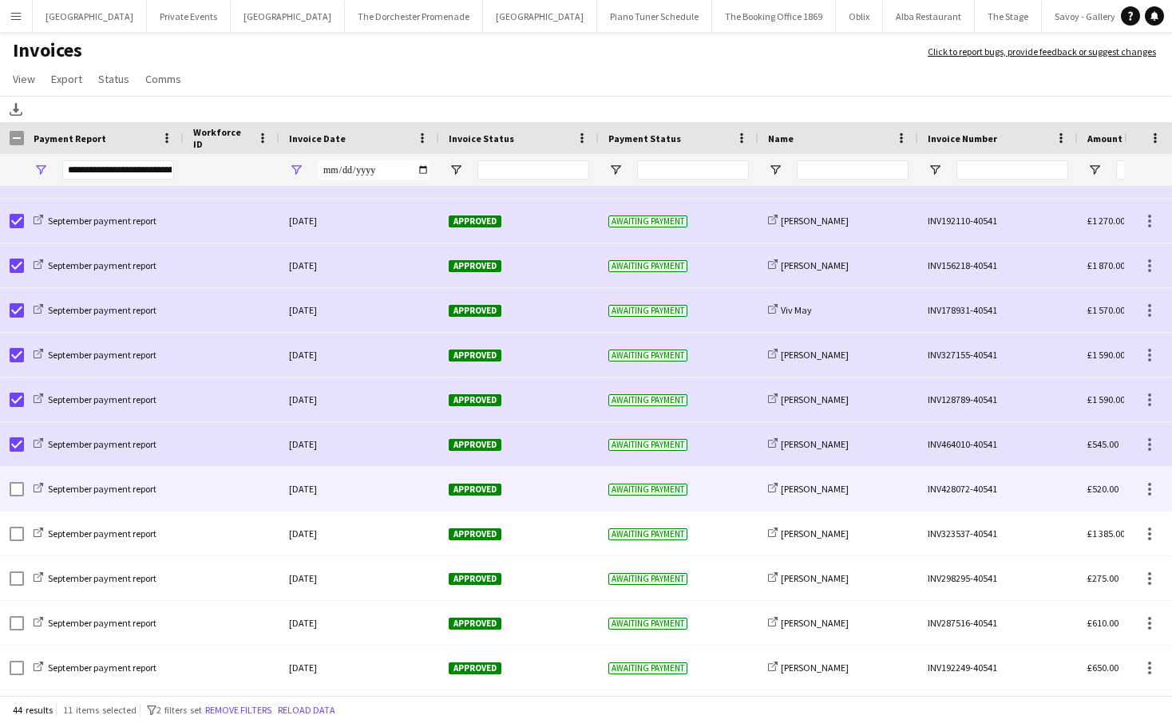
click at [228, 497] on div at bounding box center [232, 489] width 96 height 44
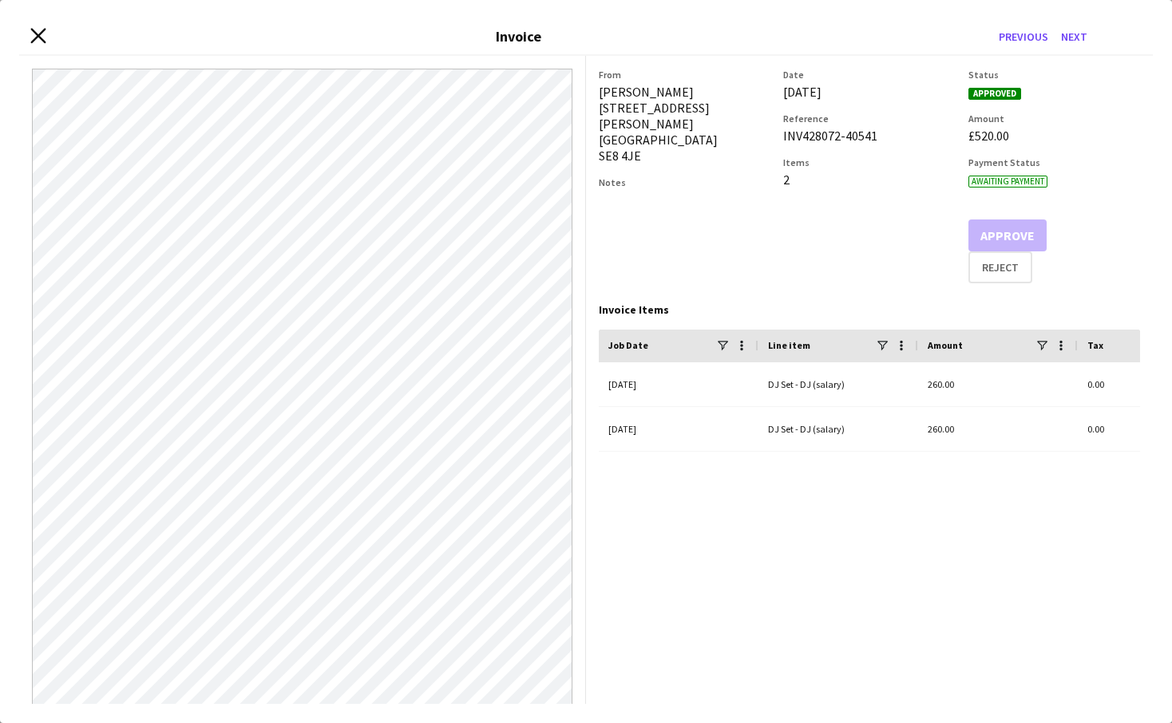
click at [42, 34] on icon "Close invoice dialog" at bounding box center [37, 35] width 15 height 15
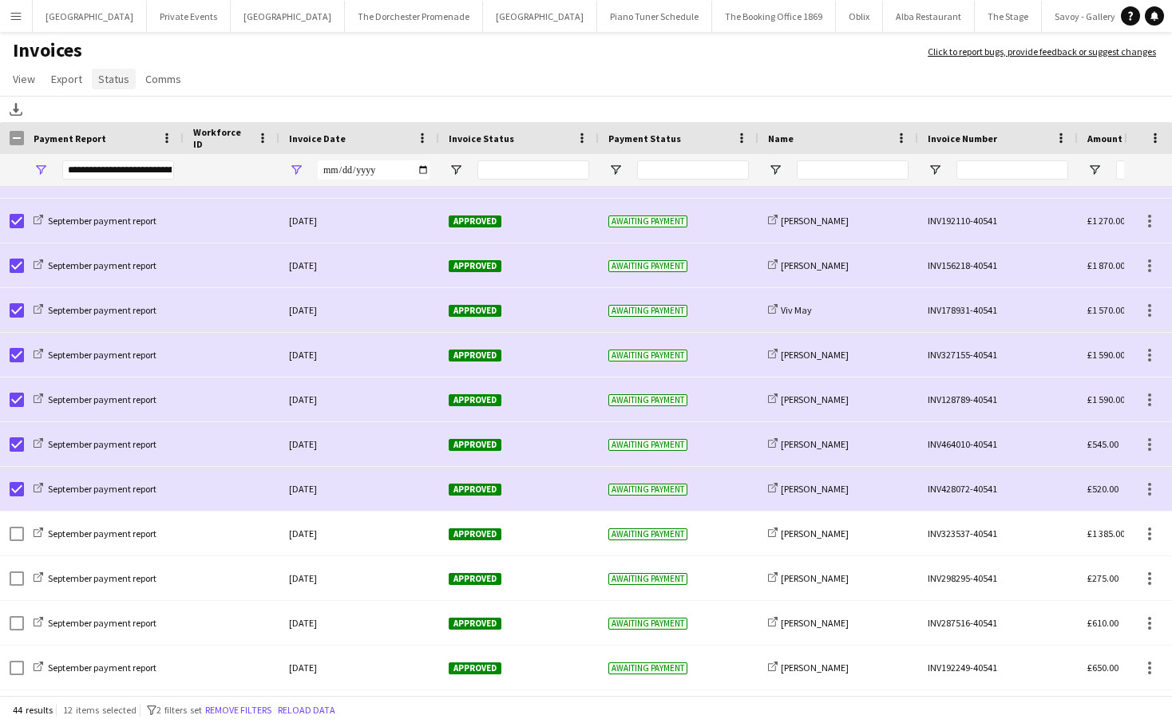
click at [98, 77] on span "Status" at bounding box center [113, 79] width 31 height 14
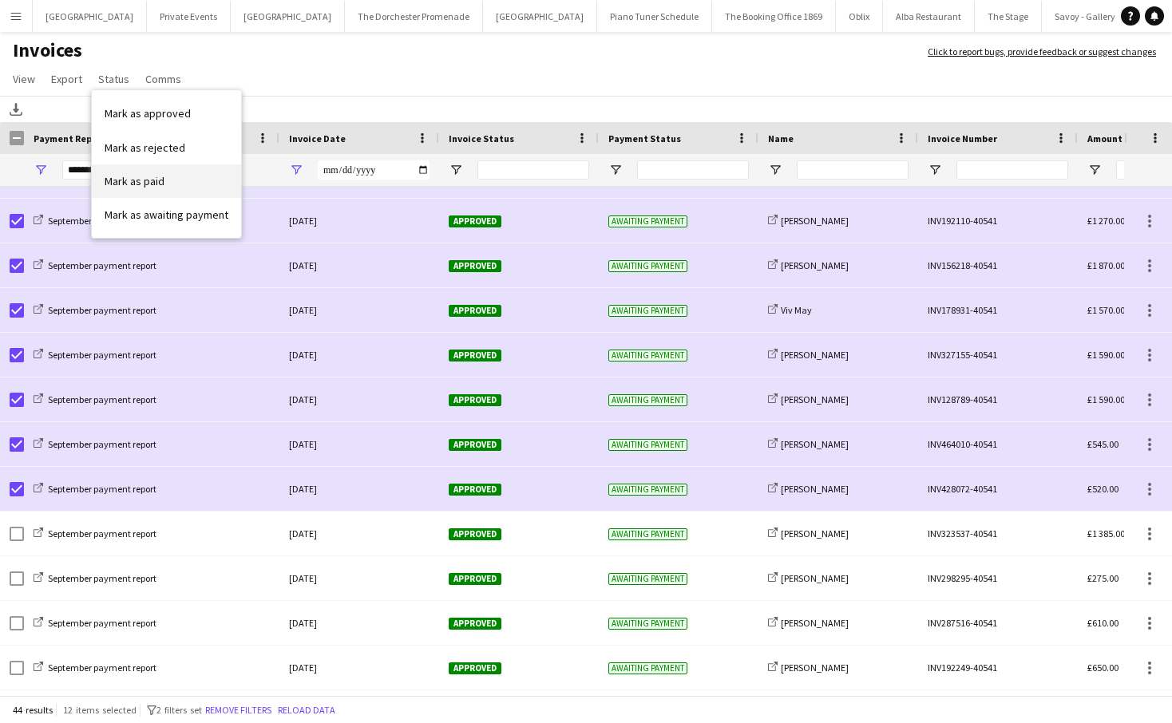
click at [138, 183] on span "Mark as paid" at bounding box center [135, 181] width 60 height 14
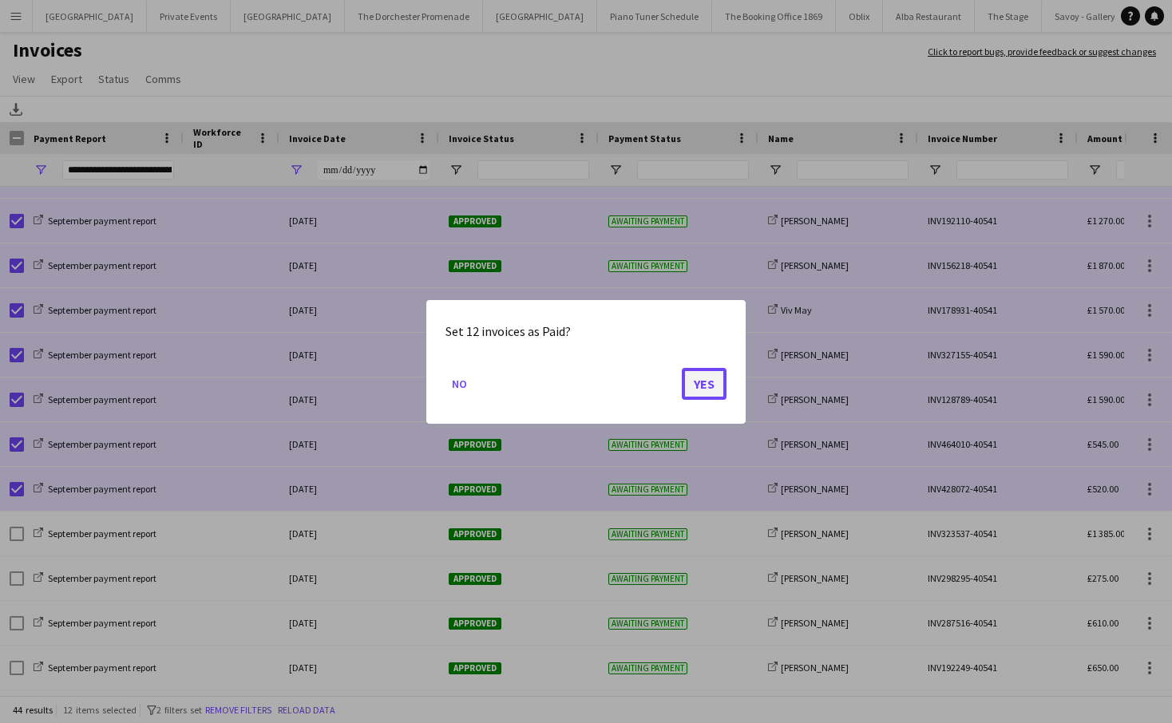
click at [713, 376] on button "Yes" at bounding box center [704, 383] width 45 height 32
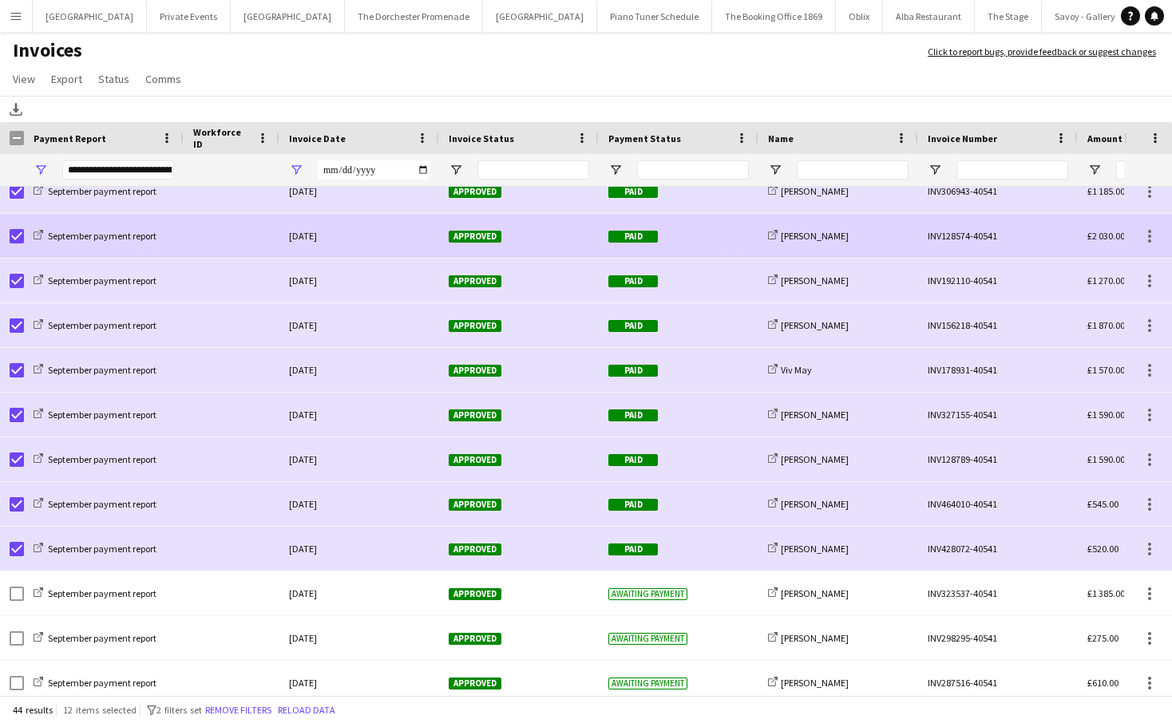
scroll to position [901, 0]
